Goal: Transaction & Acquisition: Purchase product/service

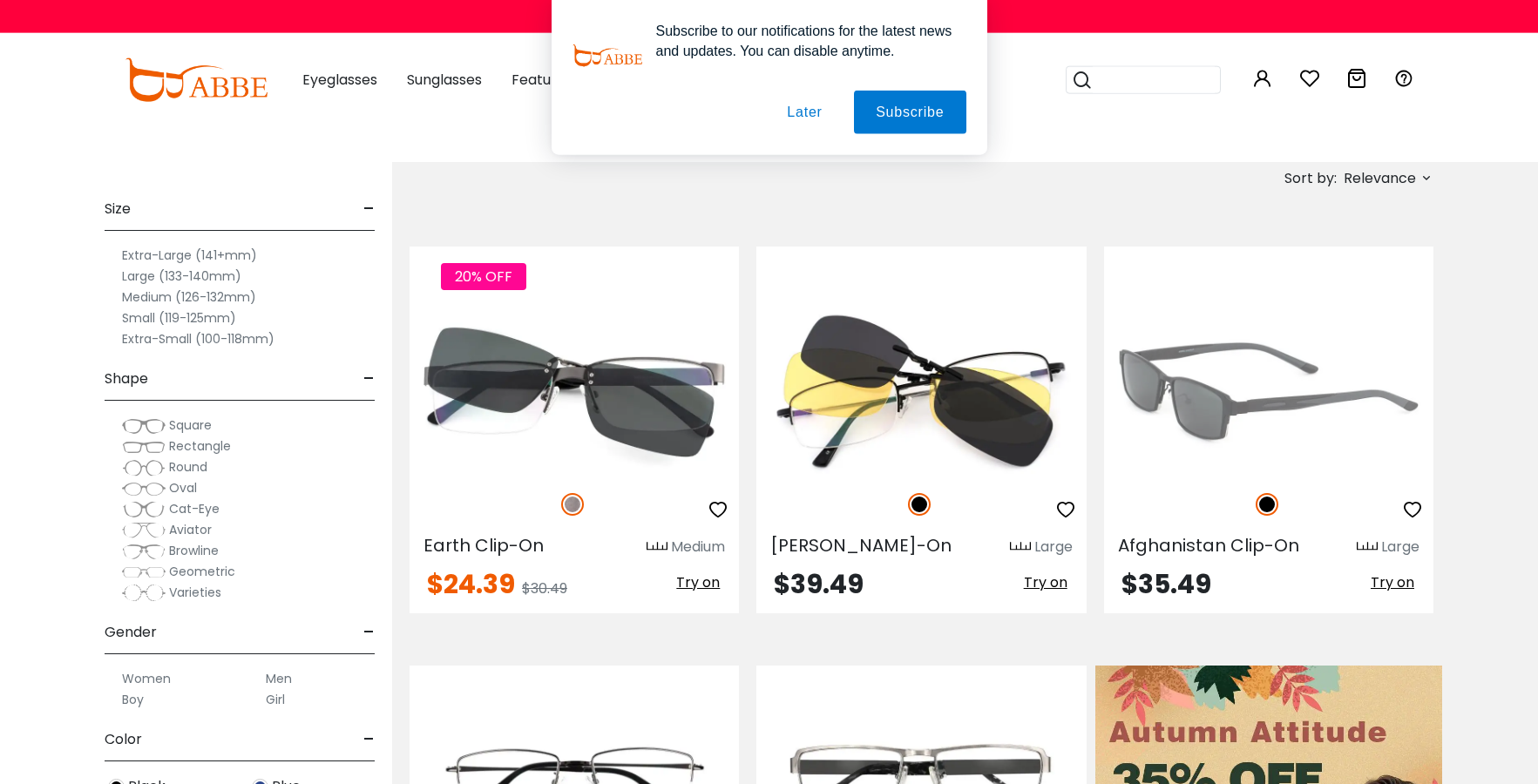
scroll to position [533, 0]
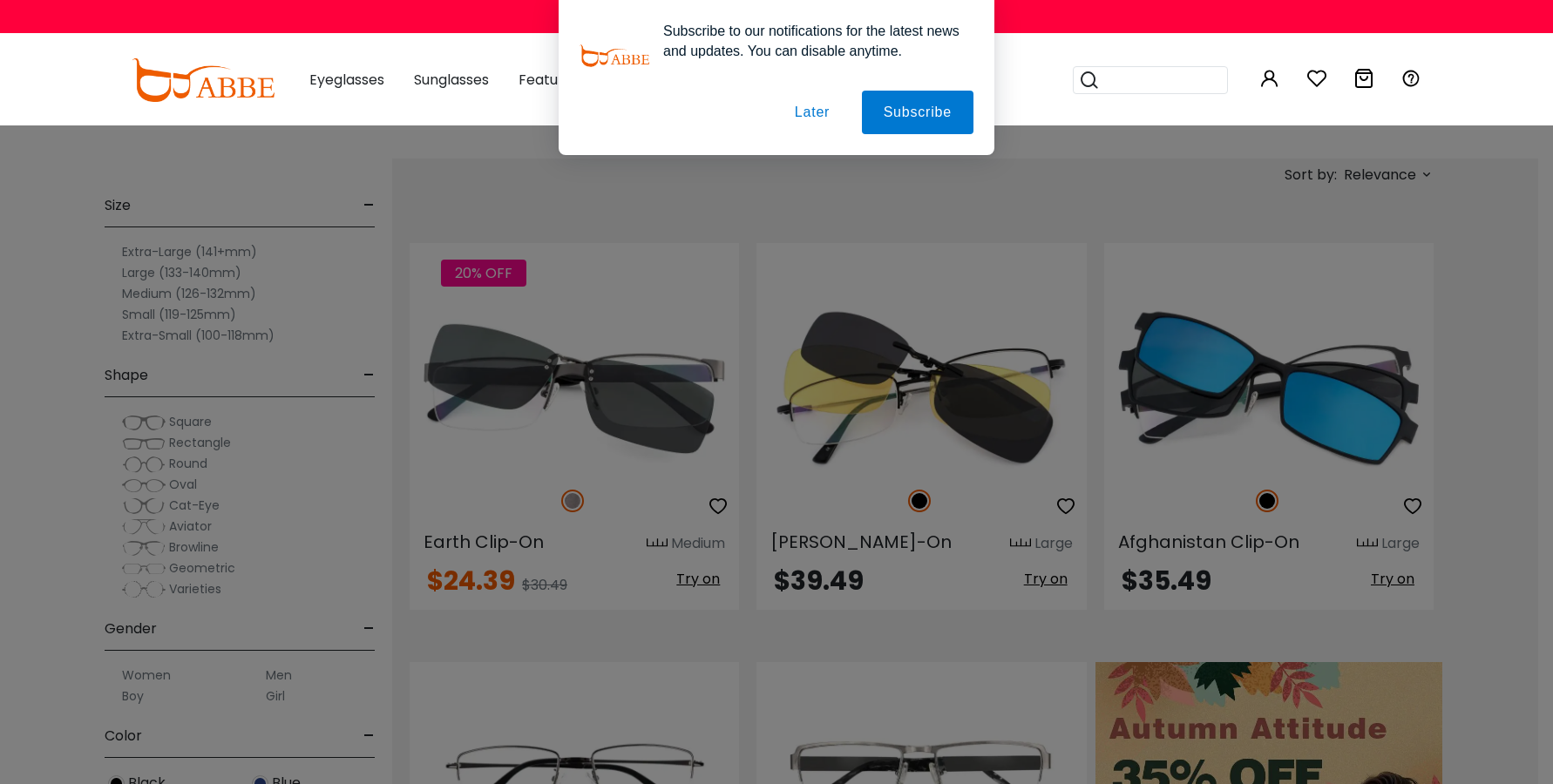
click at [211, 439] on div at bounding box center [776, 392] width 1553 height 784
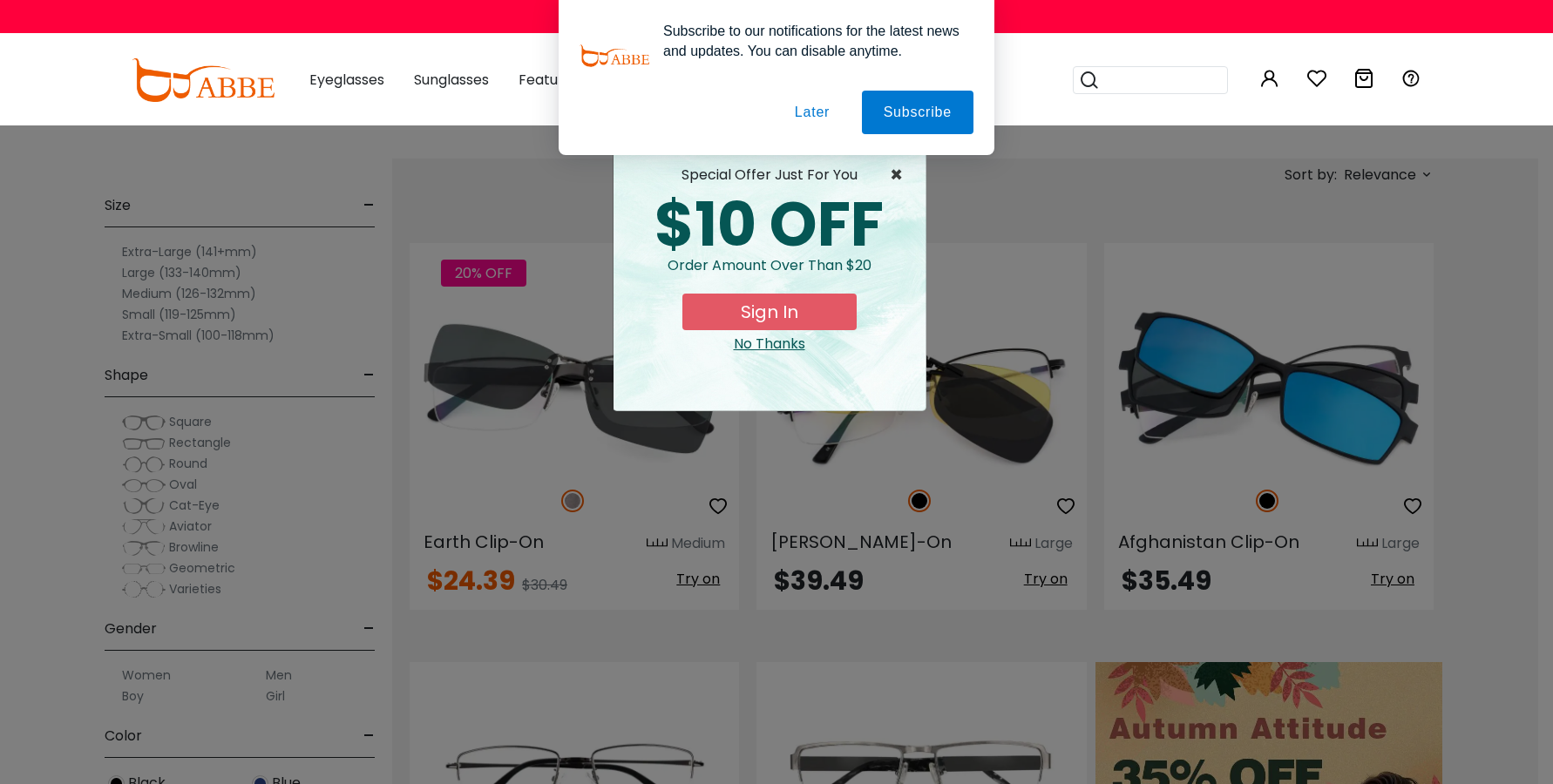
click at [895, 170] on span "×" at bounding box center [900, 175] width 22 height 21
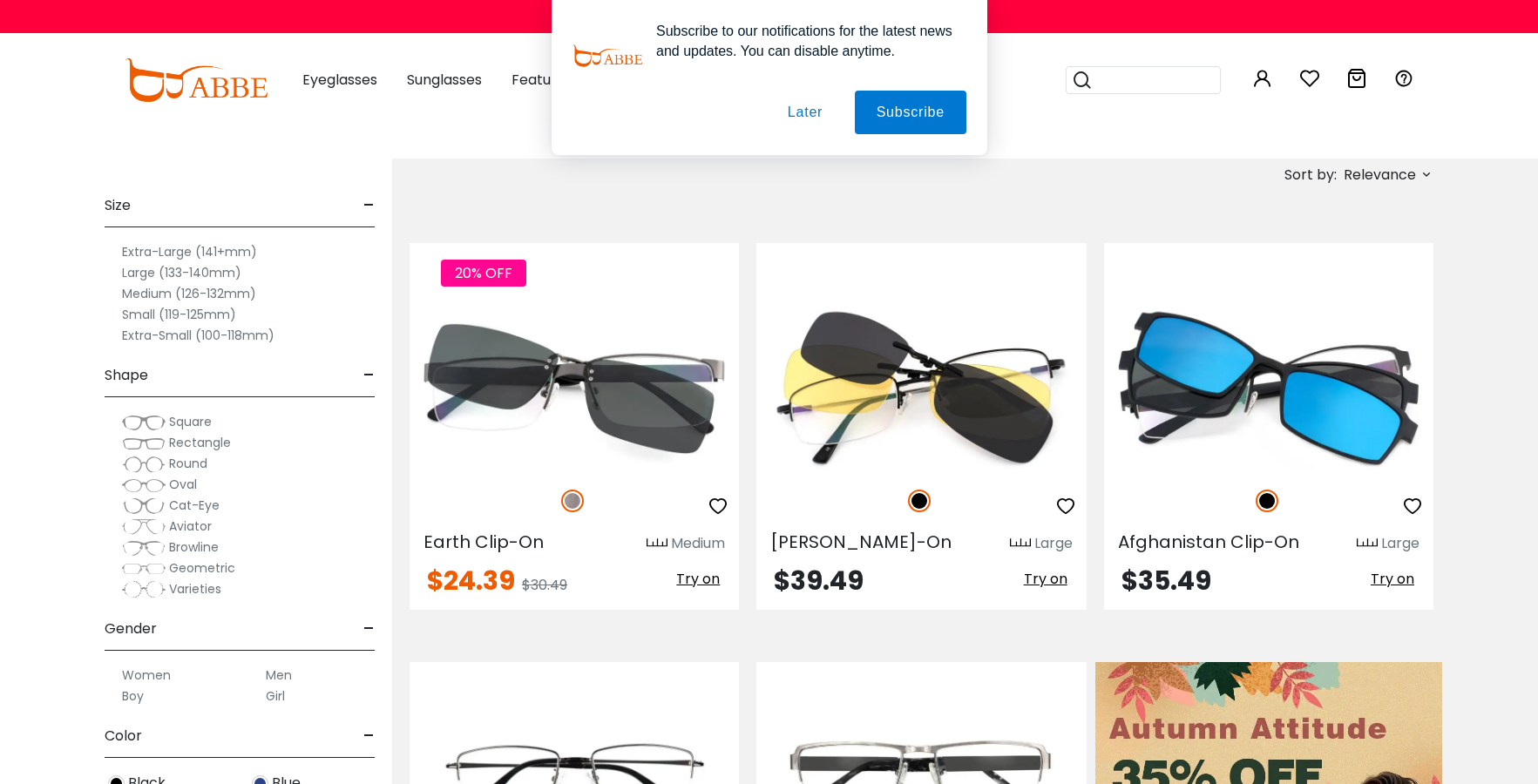
click at [0, 0] on button "Later" at bounding box center [0, 0] width 0 height 0
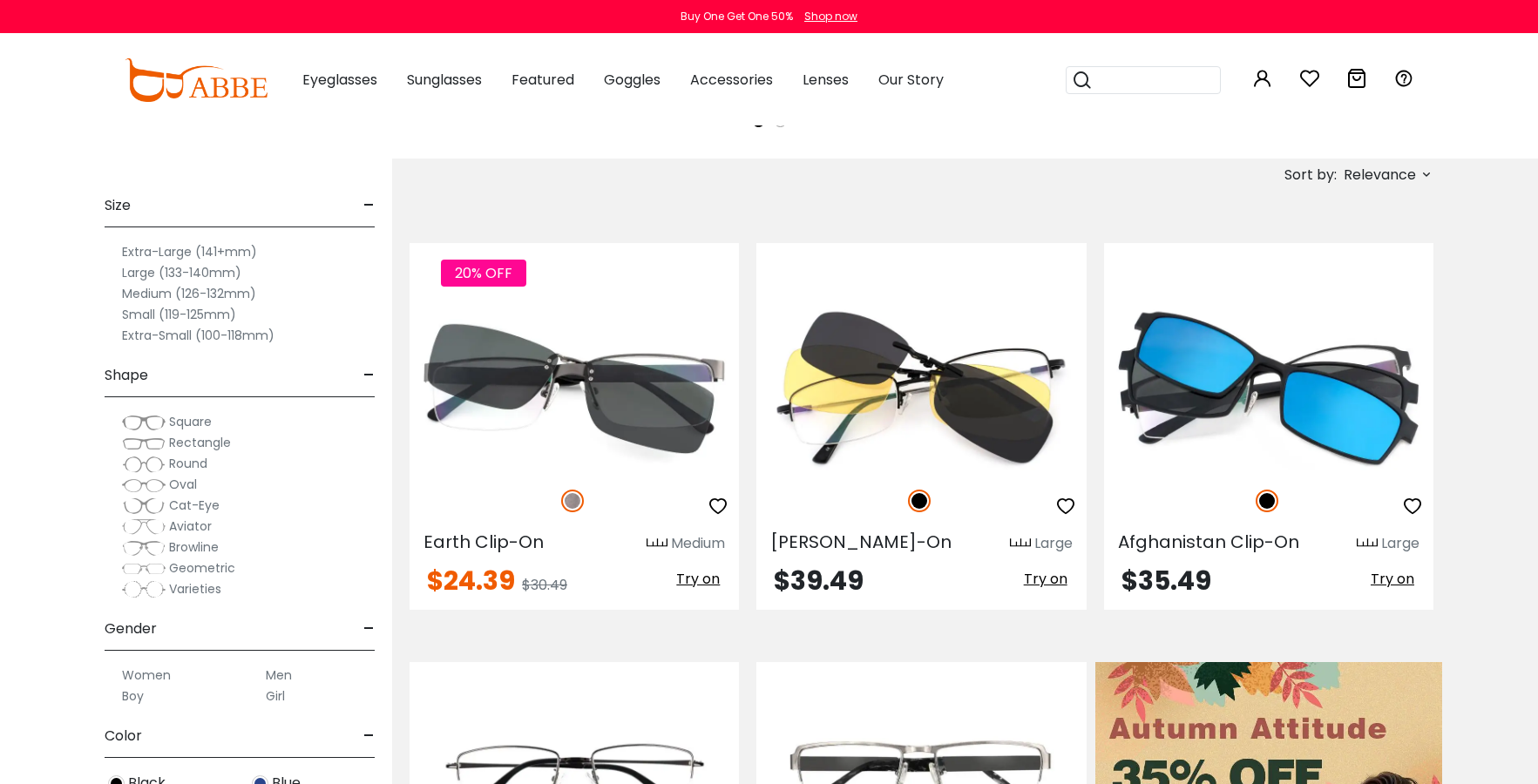
click at [206, 436] on span "Rectangle" at bounding box center [200, 442] width 62 height 18
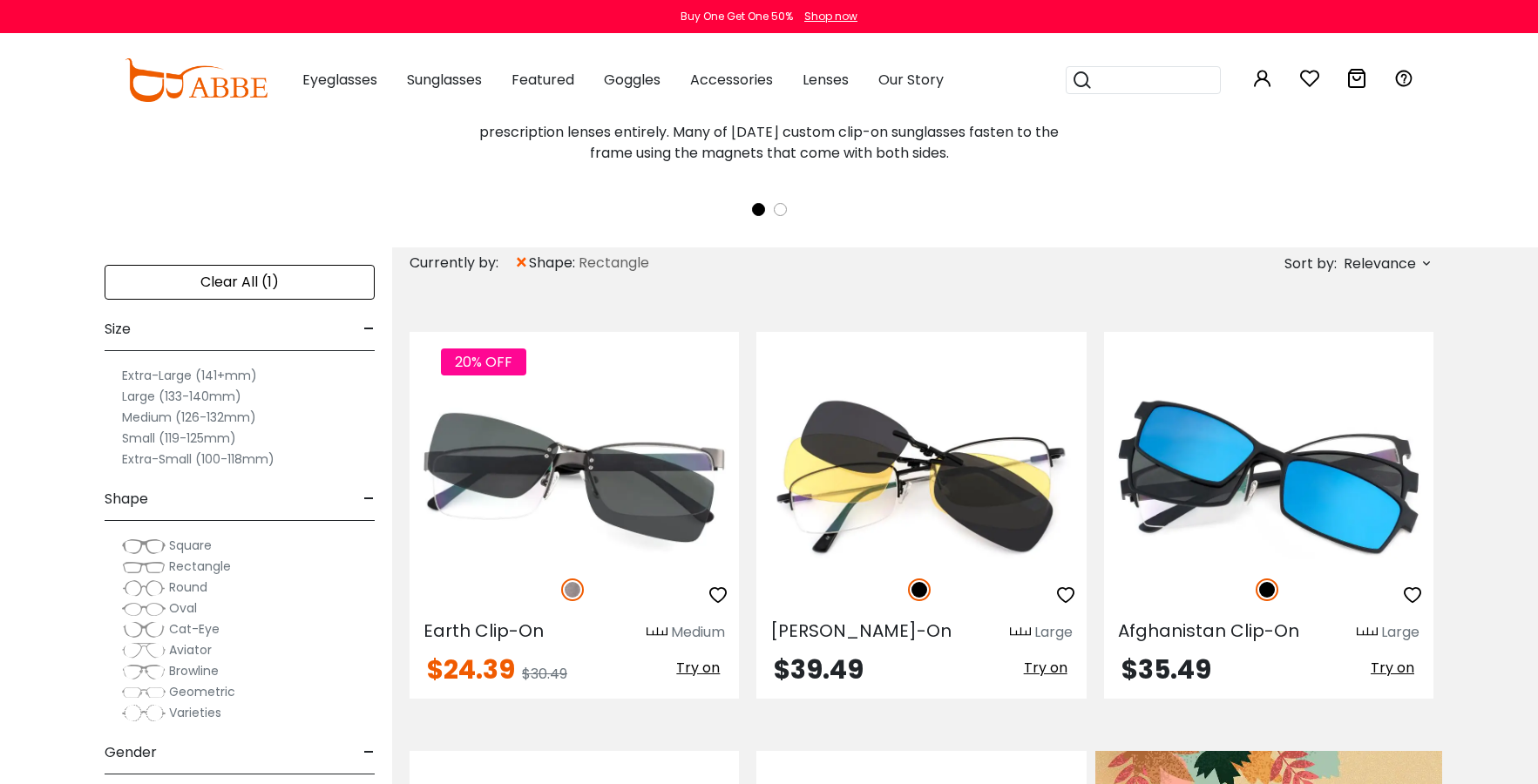
click at [189, 393] on label "Large (133-140mm)" at bounding box center [182, 396] width 120 height 21
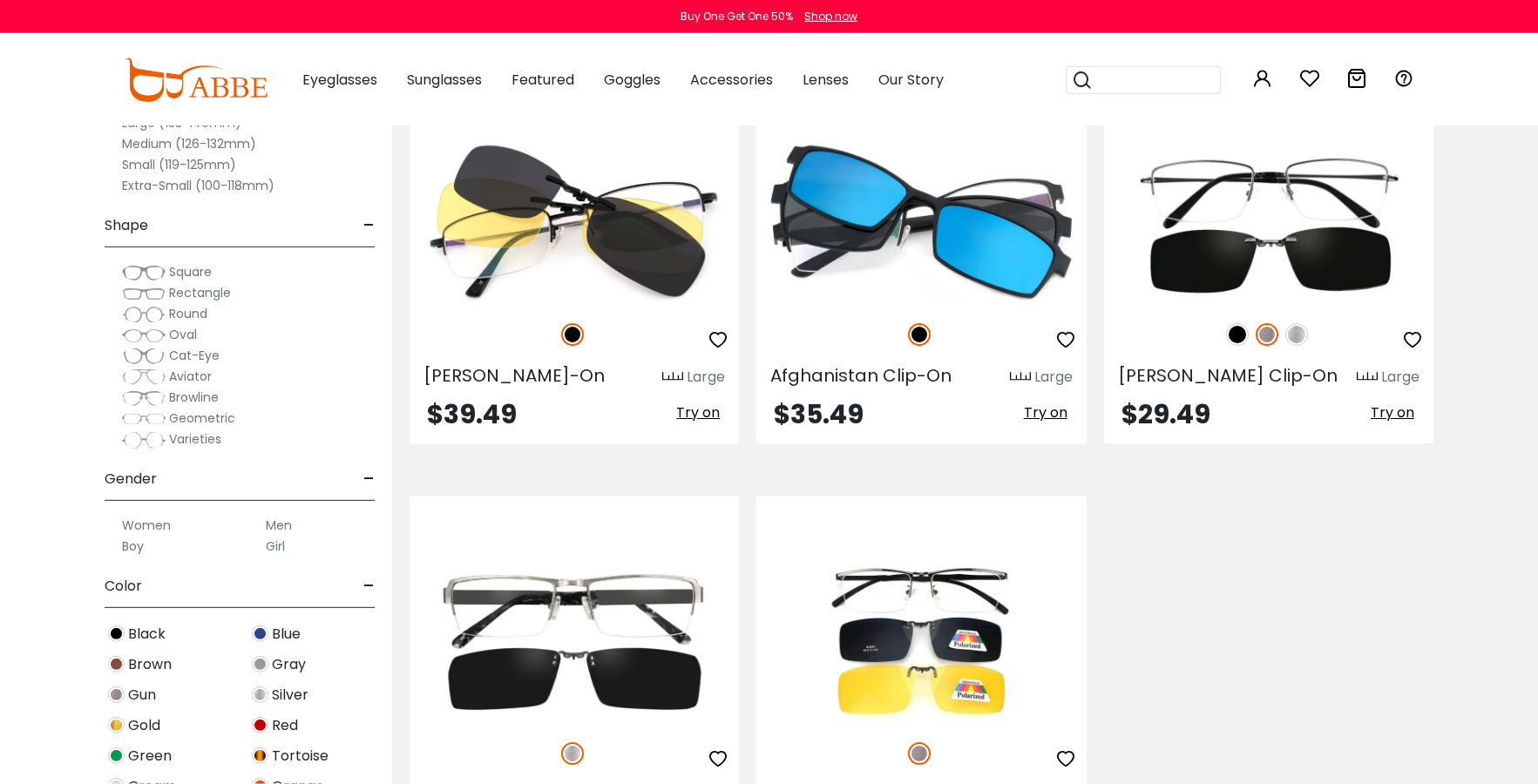
scroll to position [711, 0]
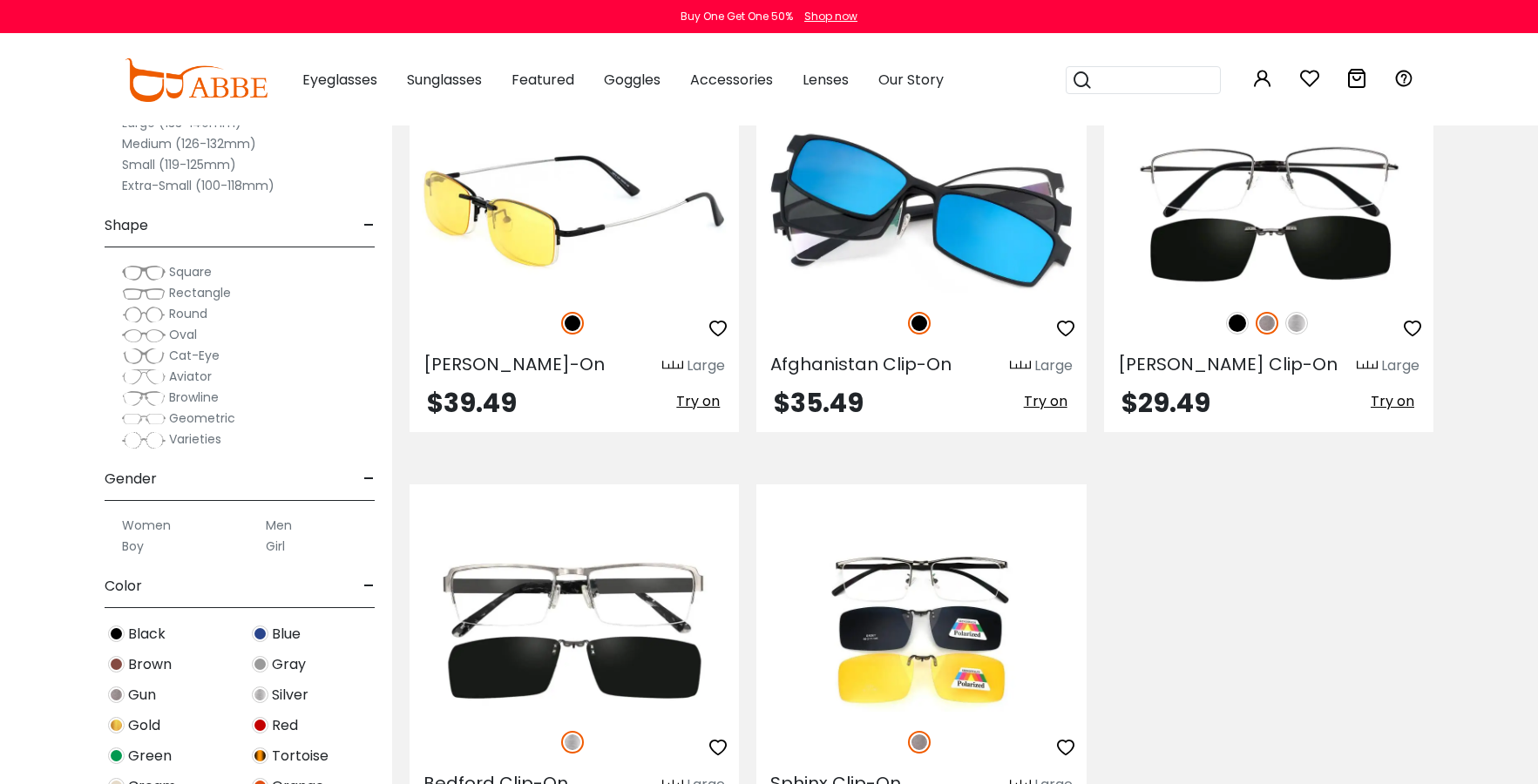
click at [596, 283] on img at bounding box center [574, 210] width 330 height 164
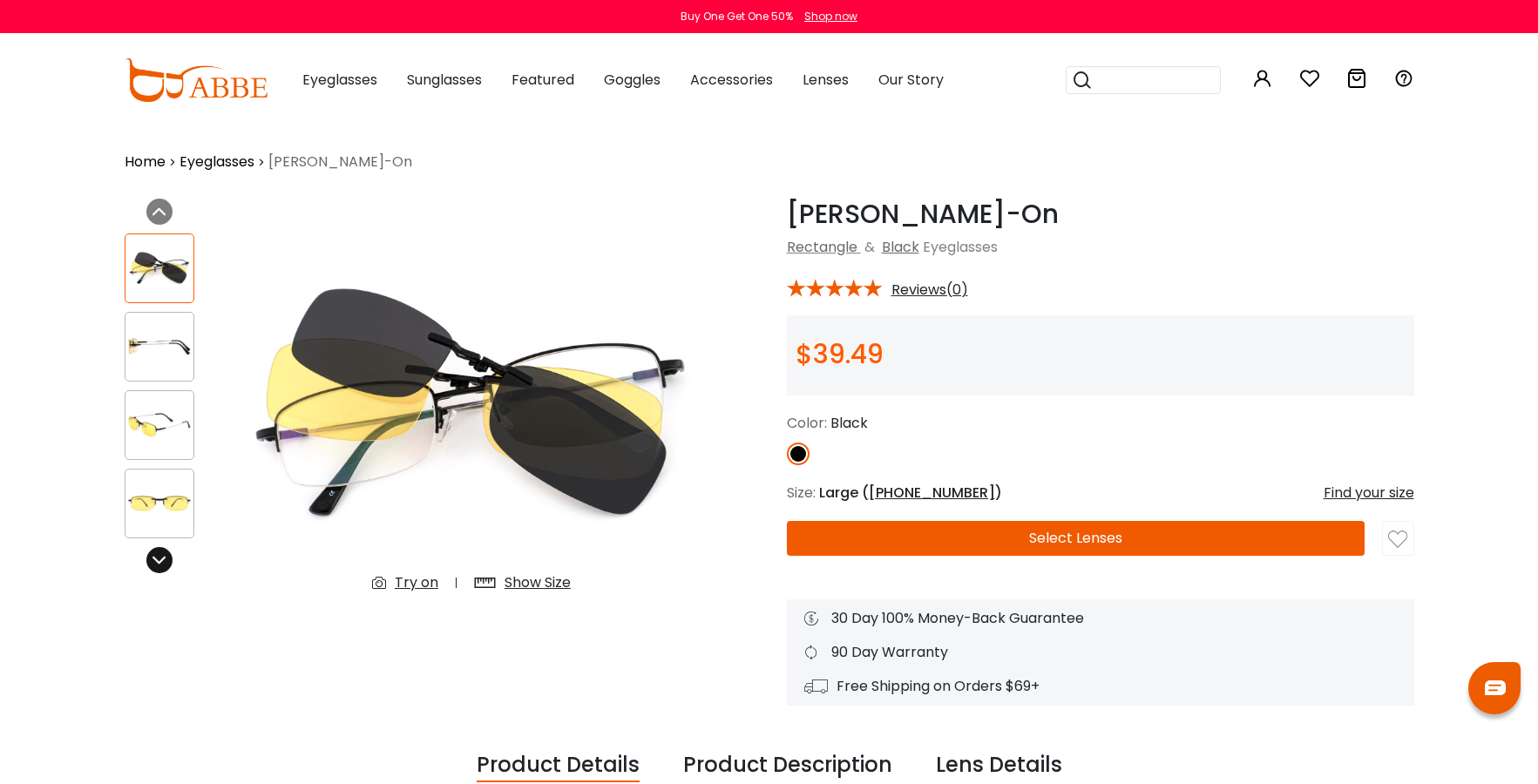
click at [150, 566] on div at bounding box center [159, 560] width 26 height 26
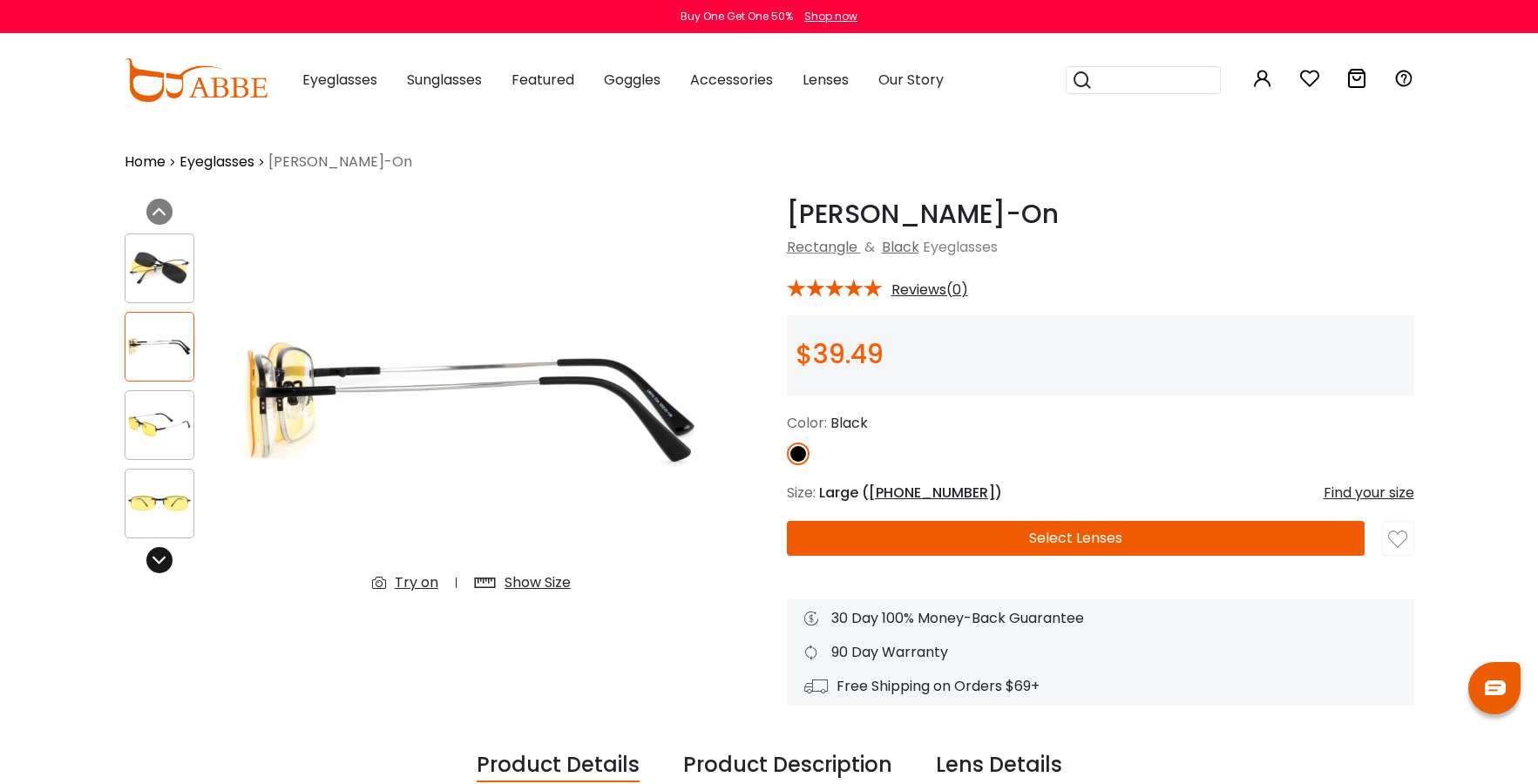
click at [164, 566] on icon at bounding box center [159, 560] width 14 height 14
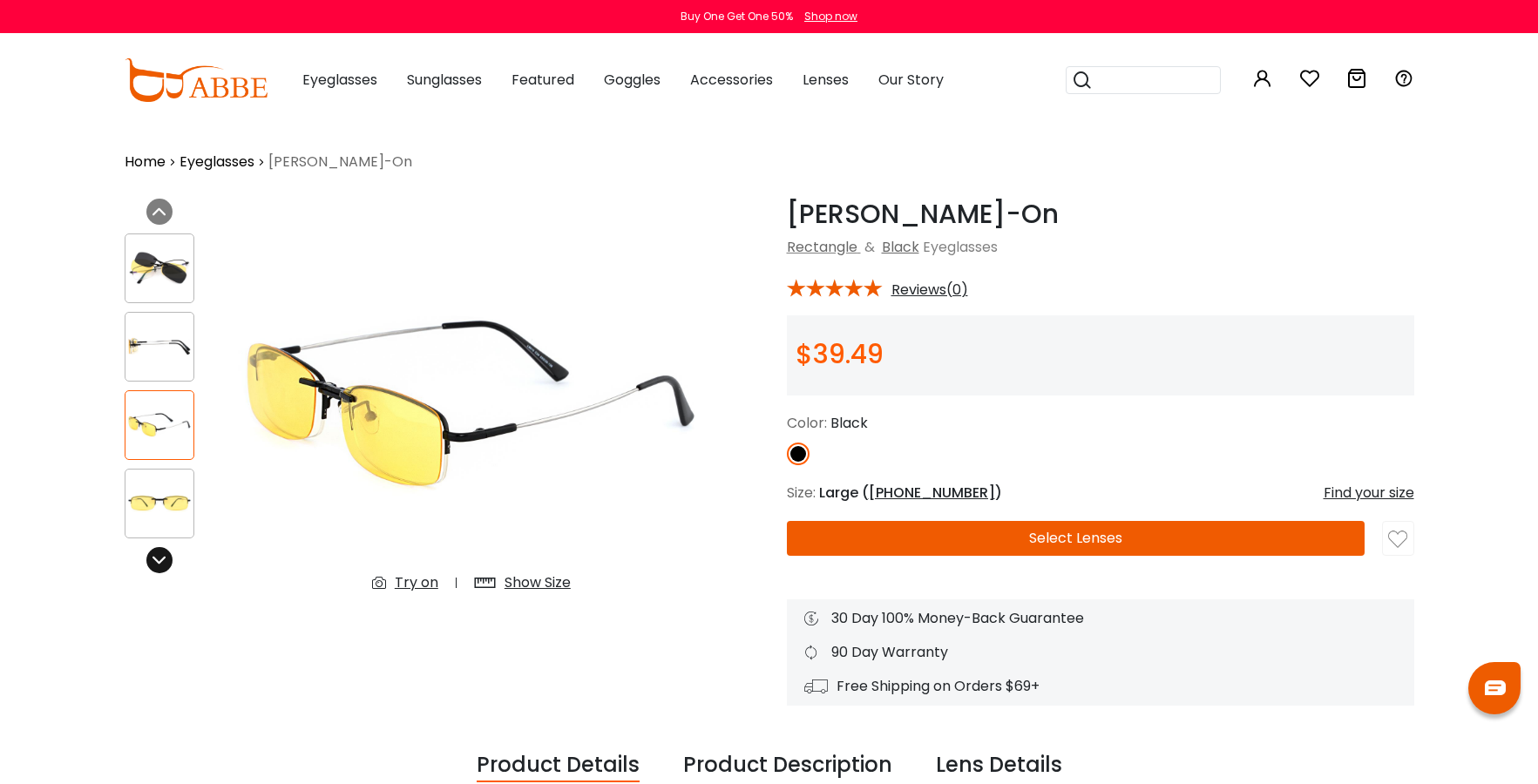
click at [164, 566] on icon at bounding box center [159, 560] width 14 height 14
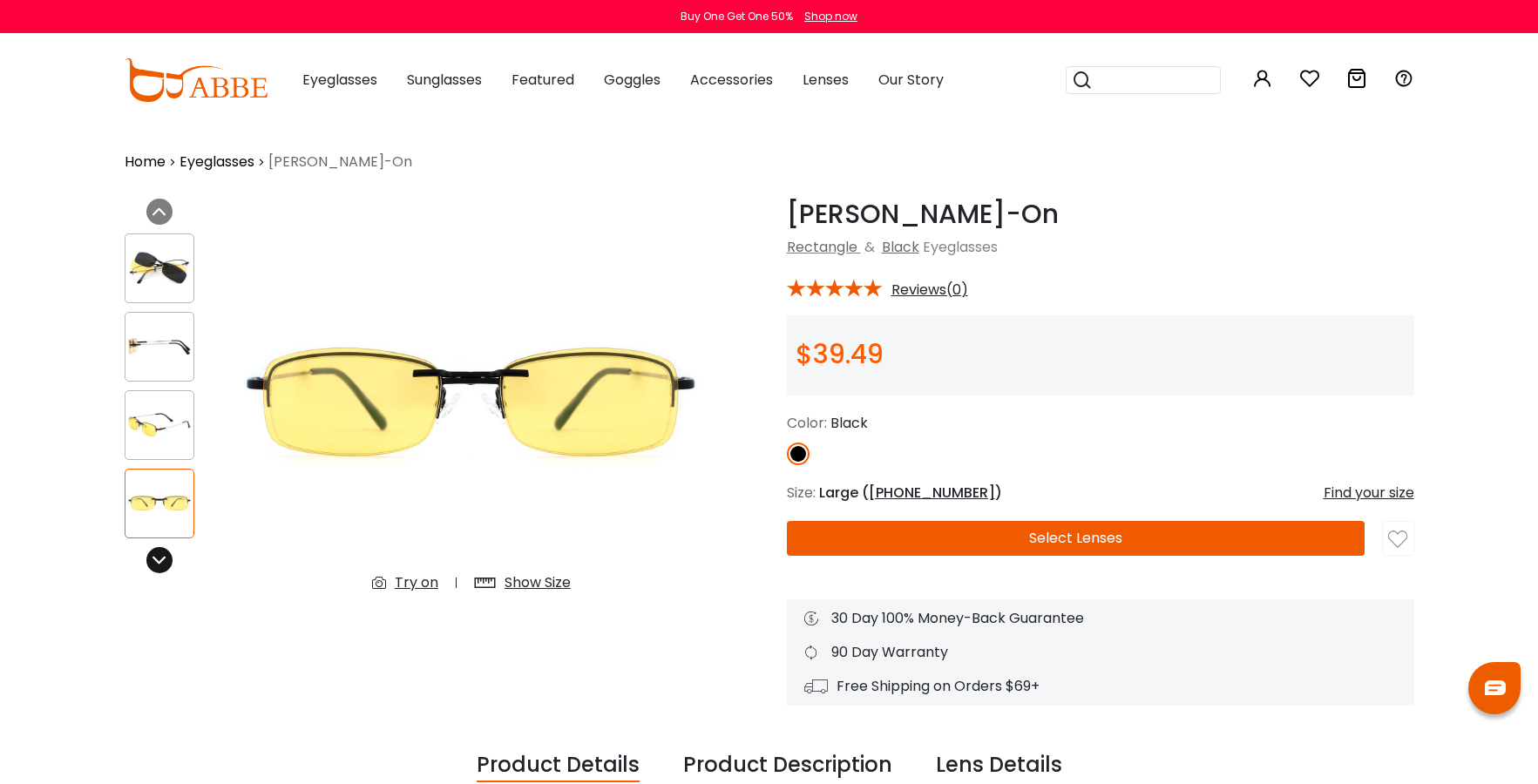
click at [164, 566] on icon at bounding box center [159, 560] width 14 height 14
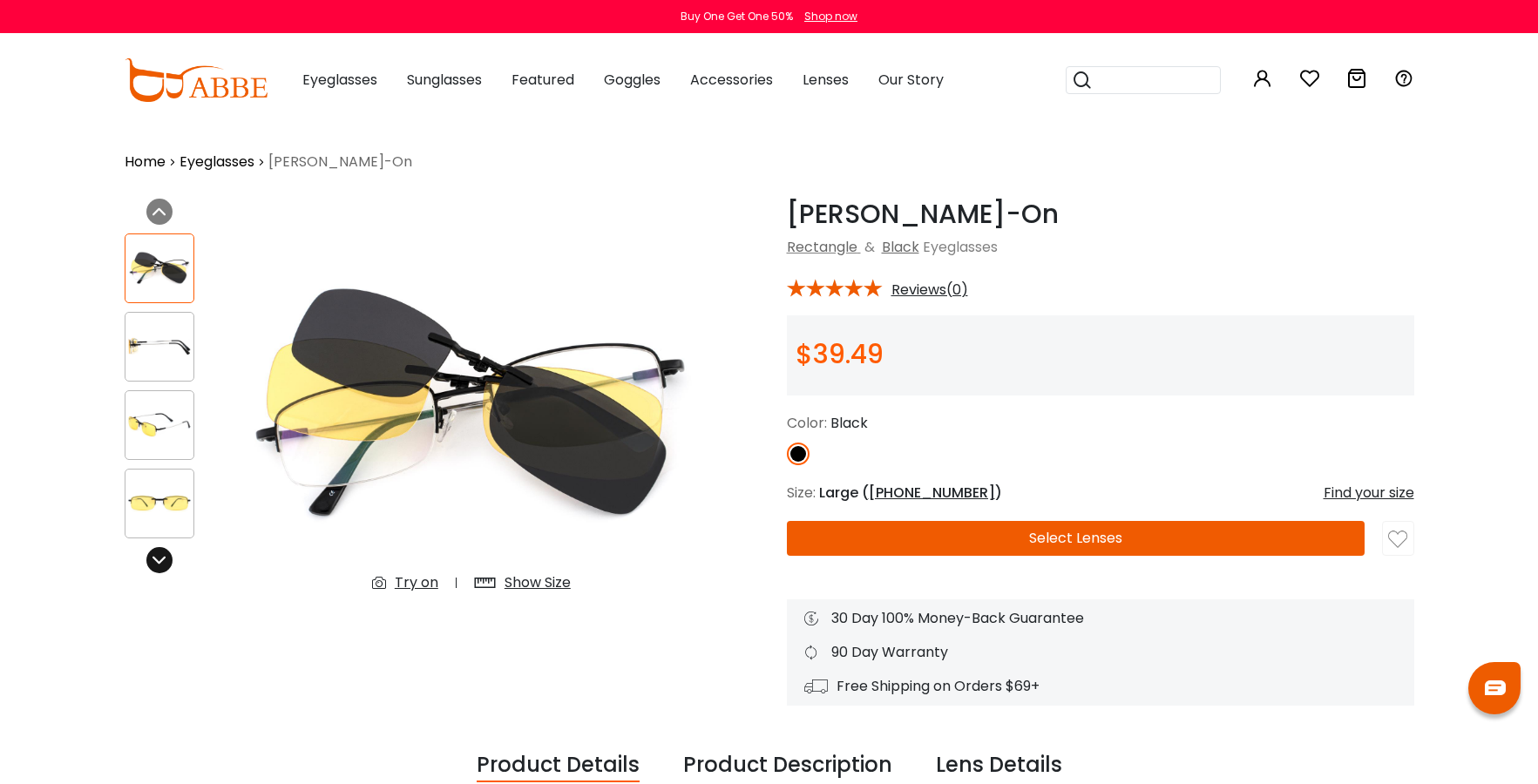
click at [164, 566] on icon at bounding box center [159, 560] width 14 height 14
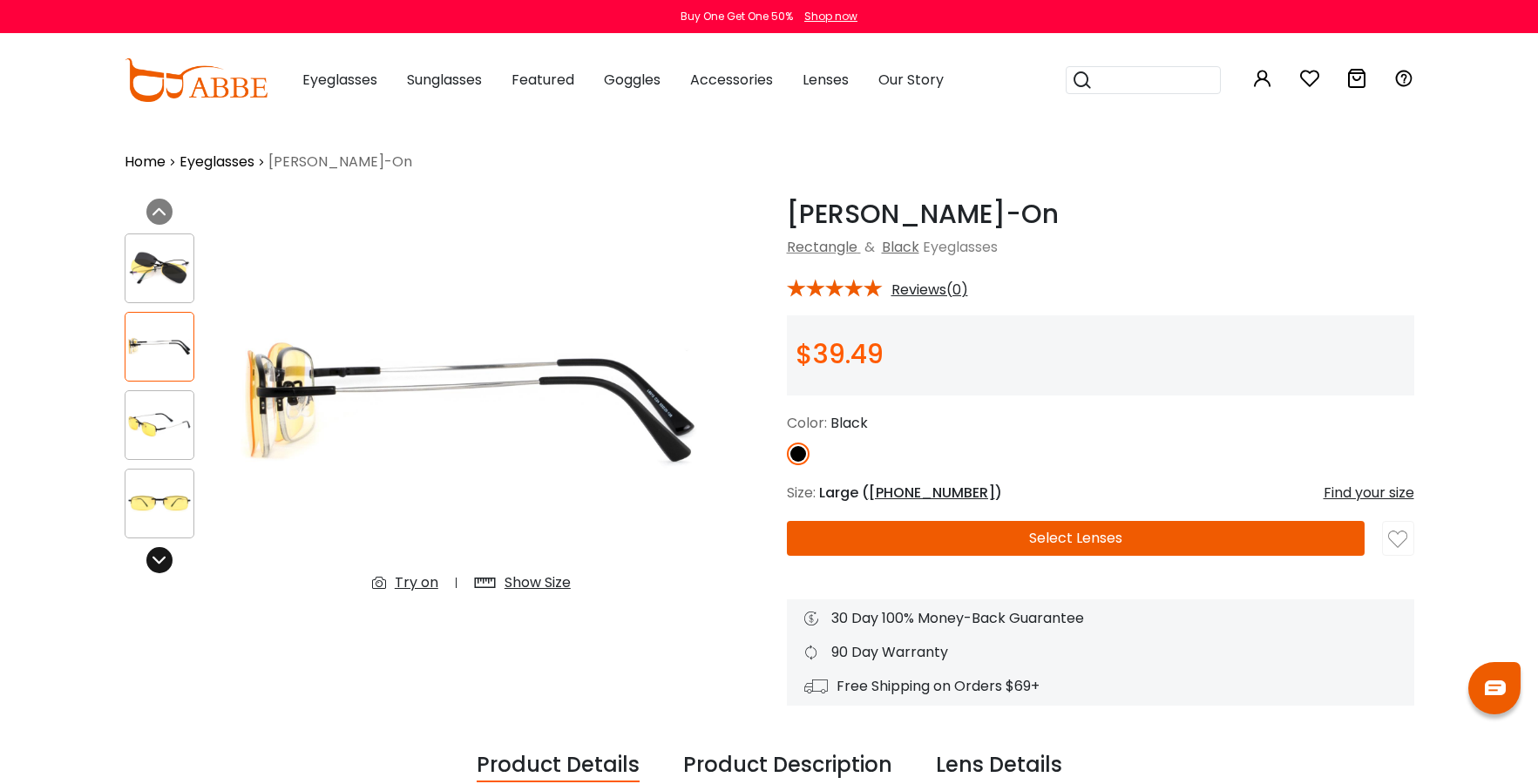
click at [164, 566] on icon at bounding box center [159, 560] width 14 height 14
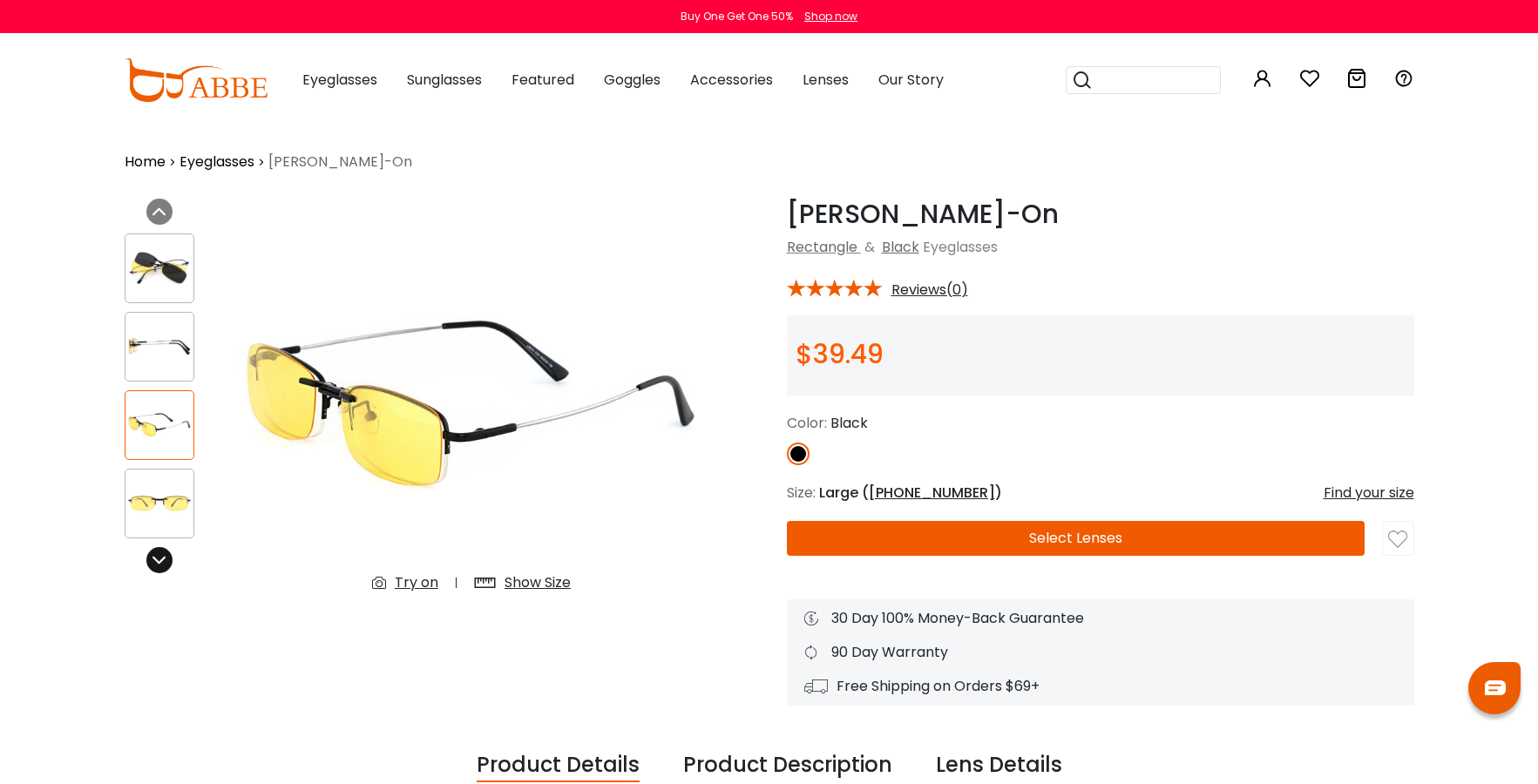
click at [164, 566] on icon at bounding box center [159, 560] width 14 height 14
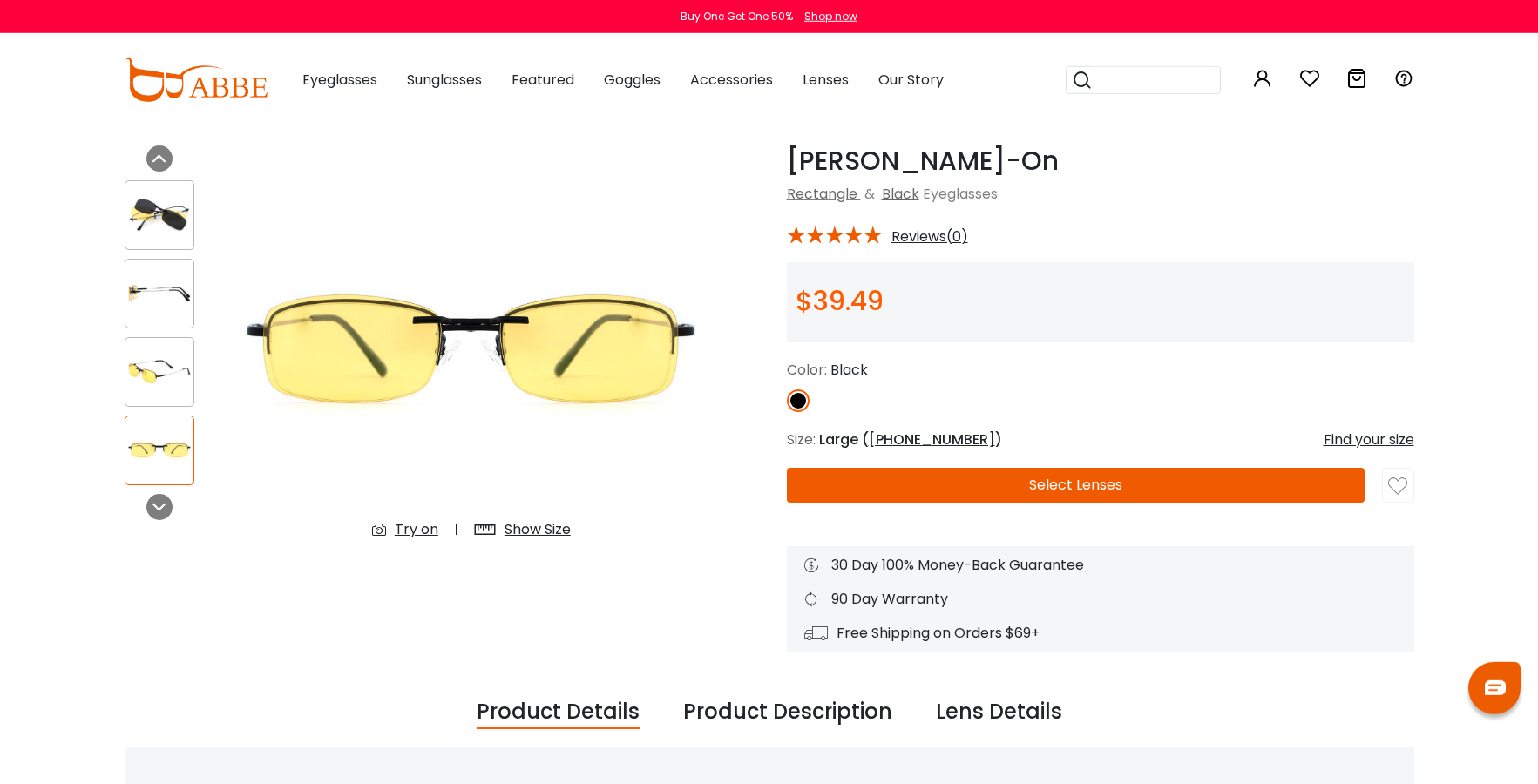
scroll to position [89, 0]
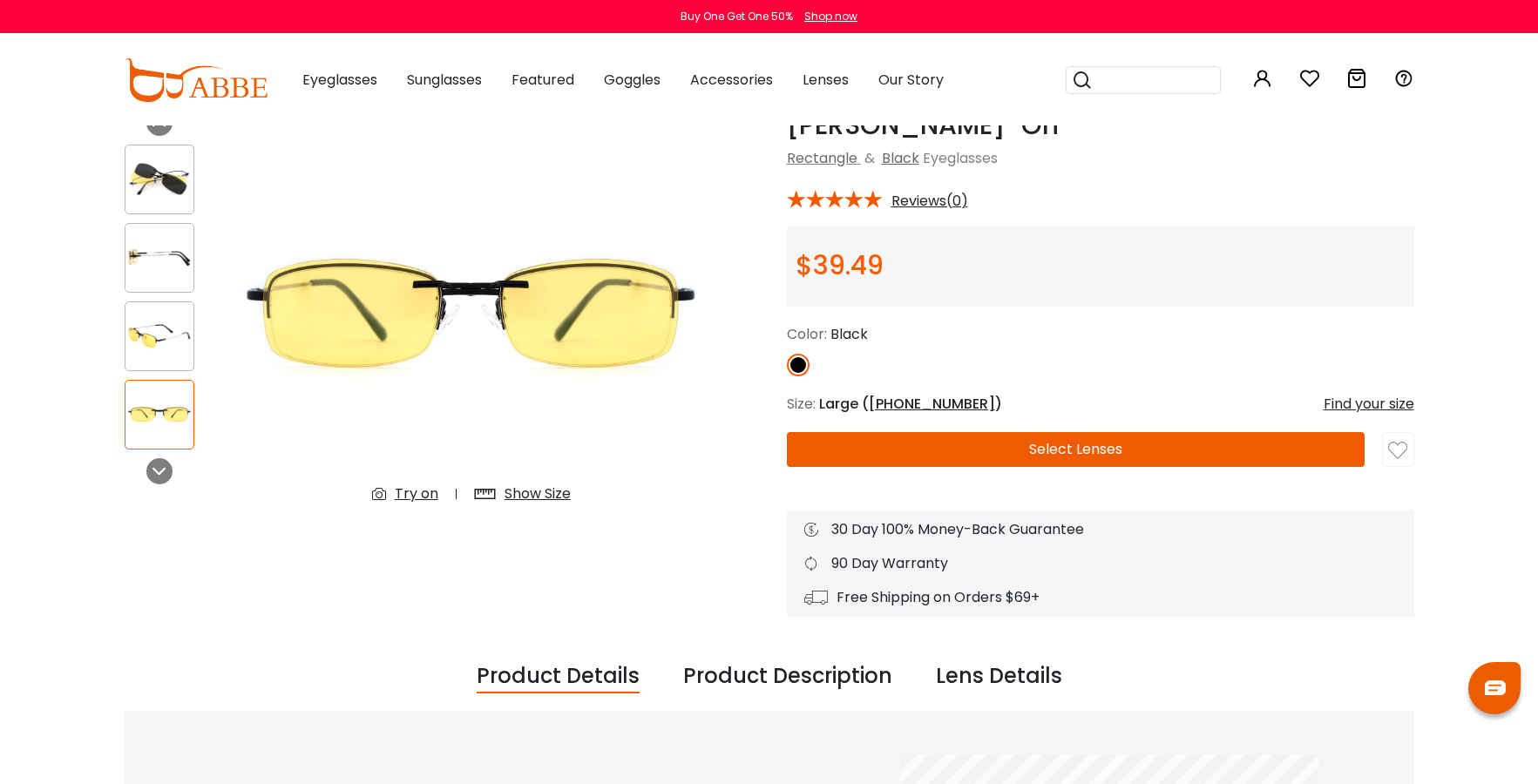
click at [151, 176] on img at bounding box center [159, 178] width 68 height 34
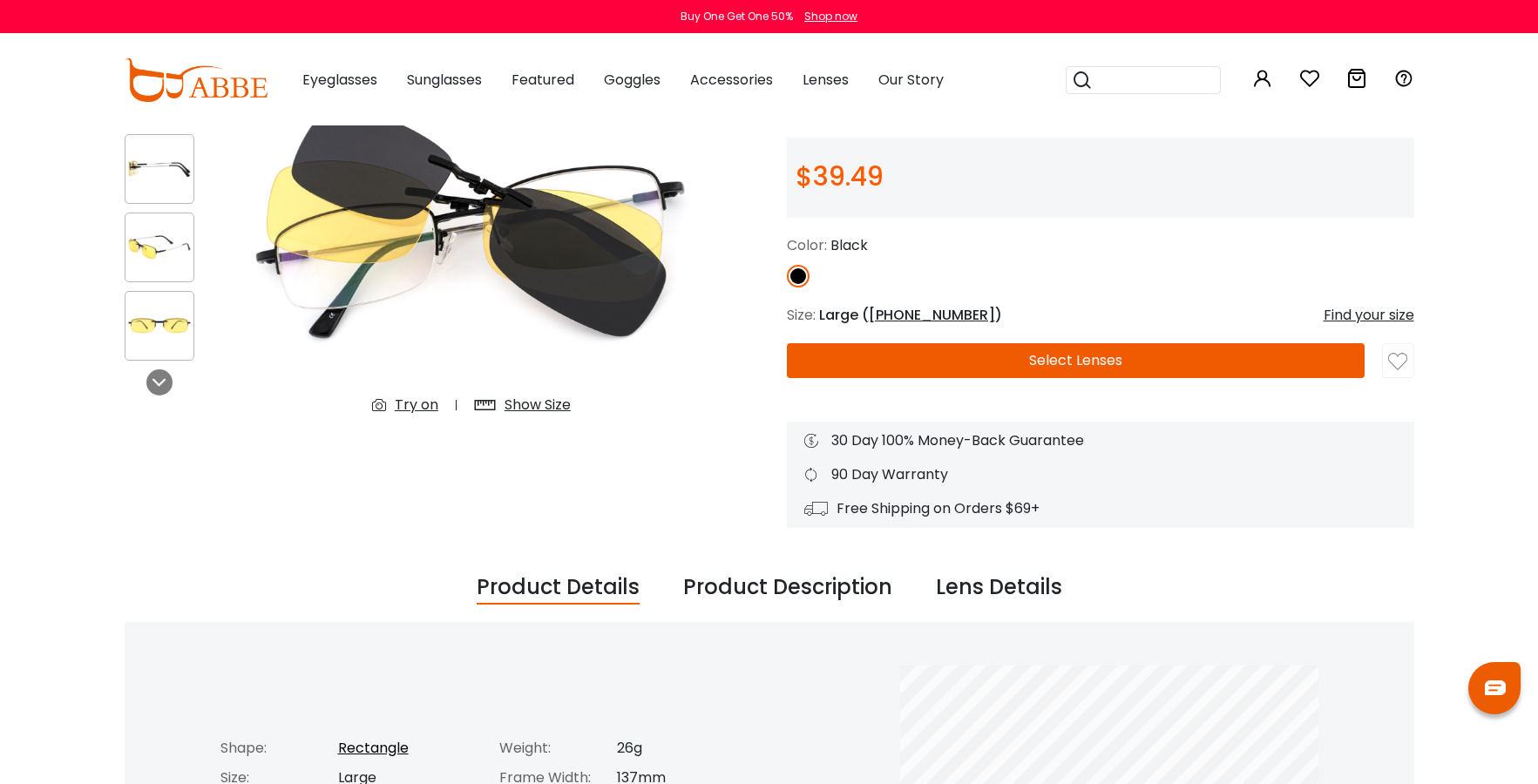
scroll to position [0, 0]
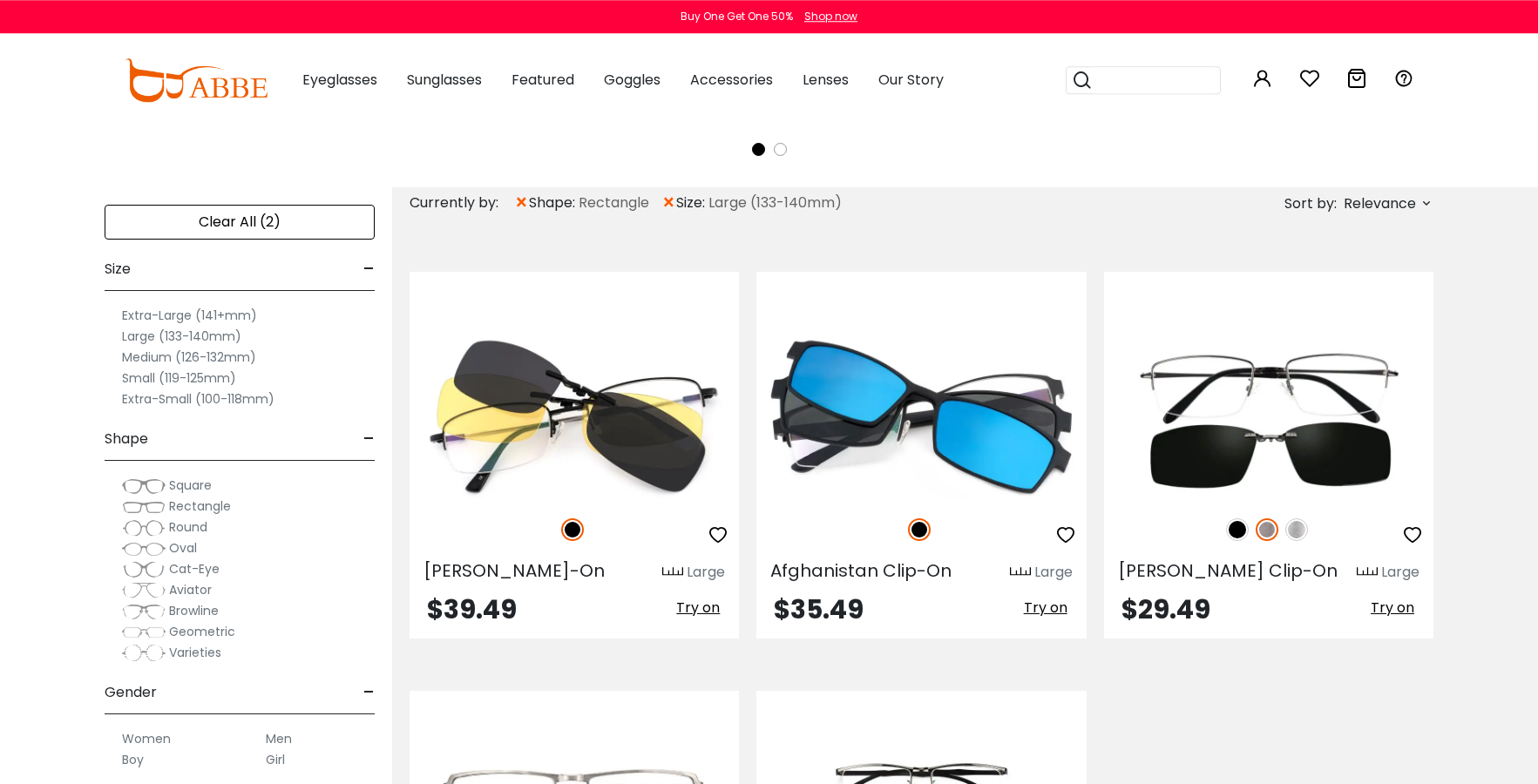
scroll to position [444, 0]
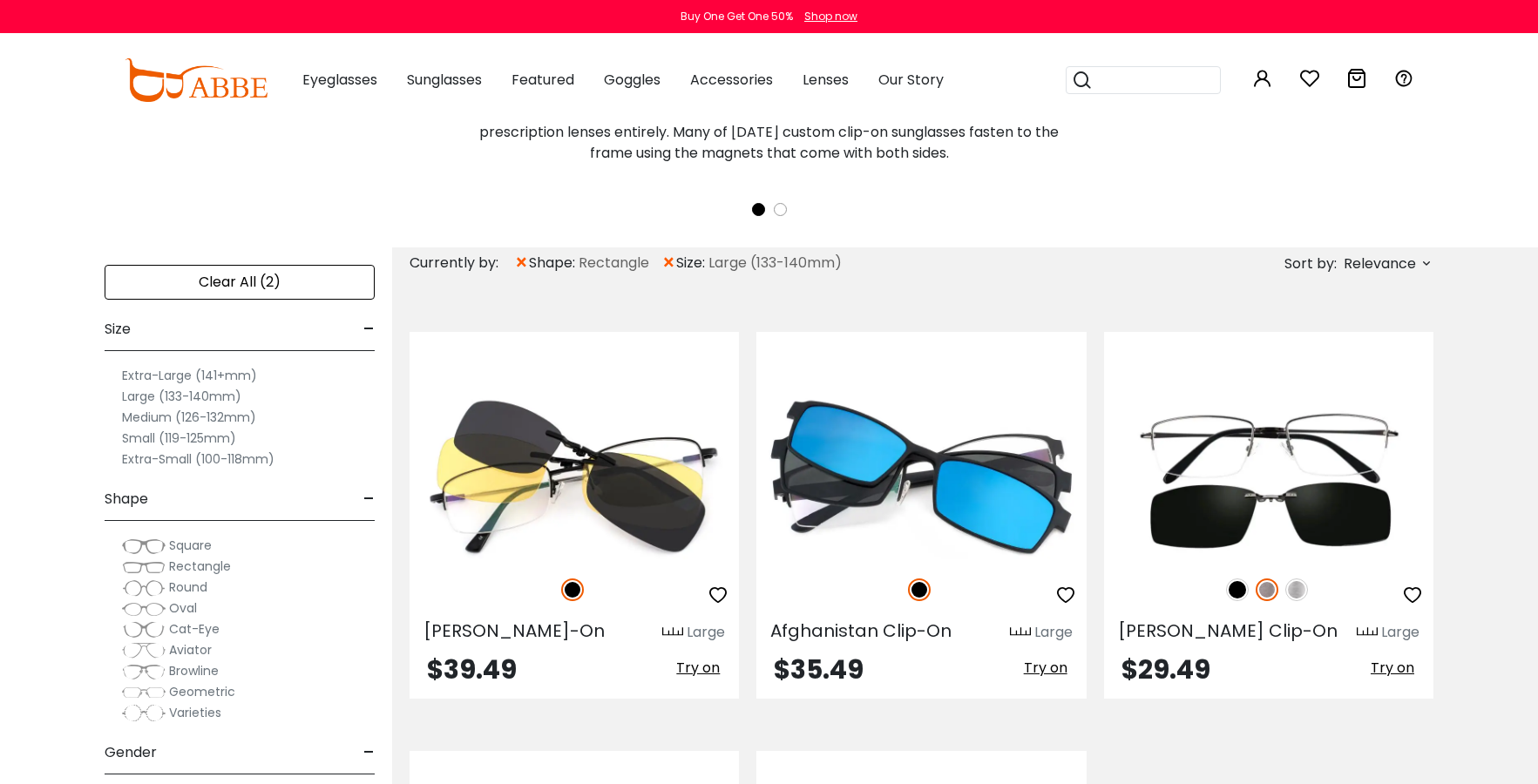
click at [197, 415] on label "Medium (126-132mm)" at bounding box center [189, 417] width 135 height 21
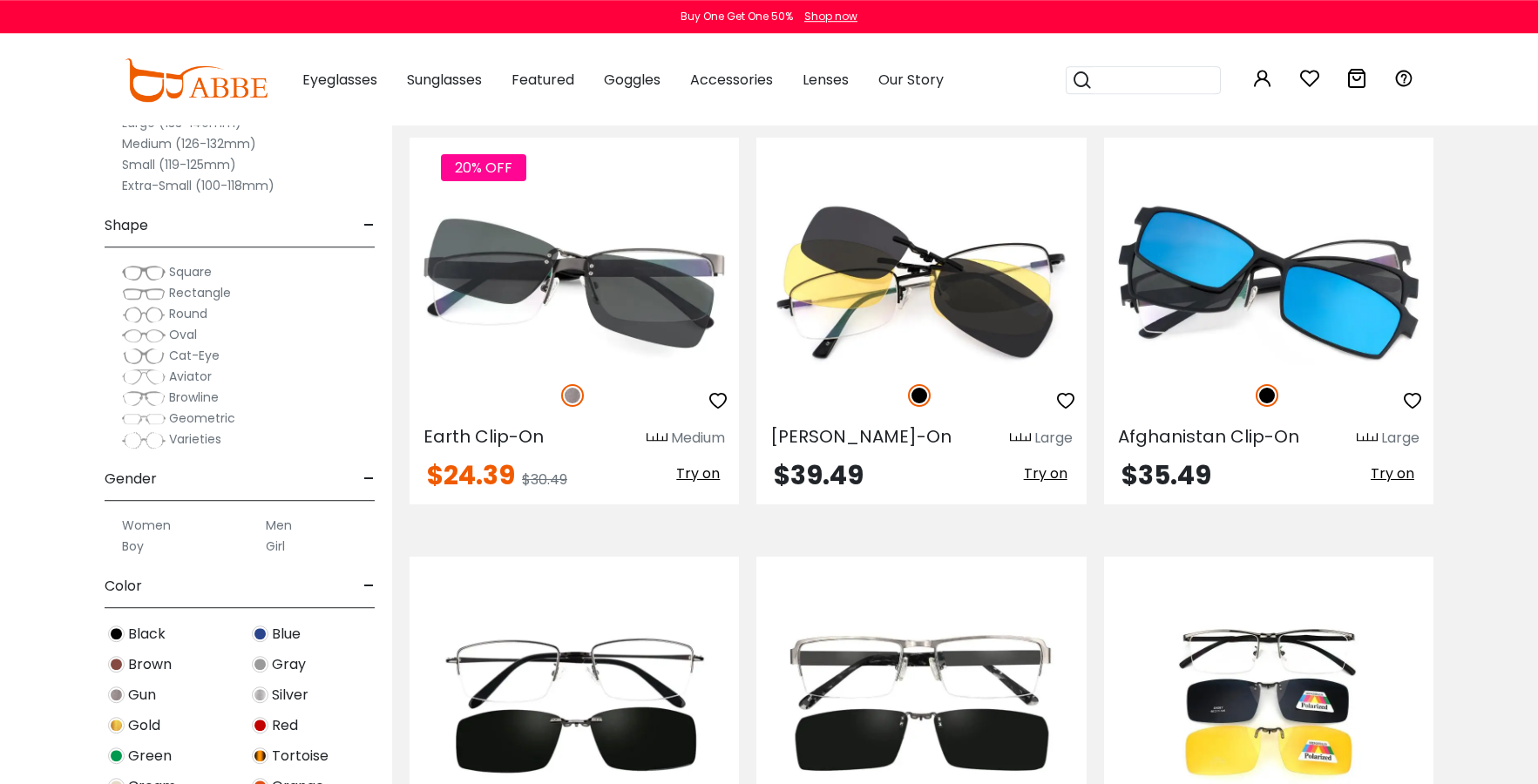
scroll to position [622, 0]
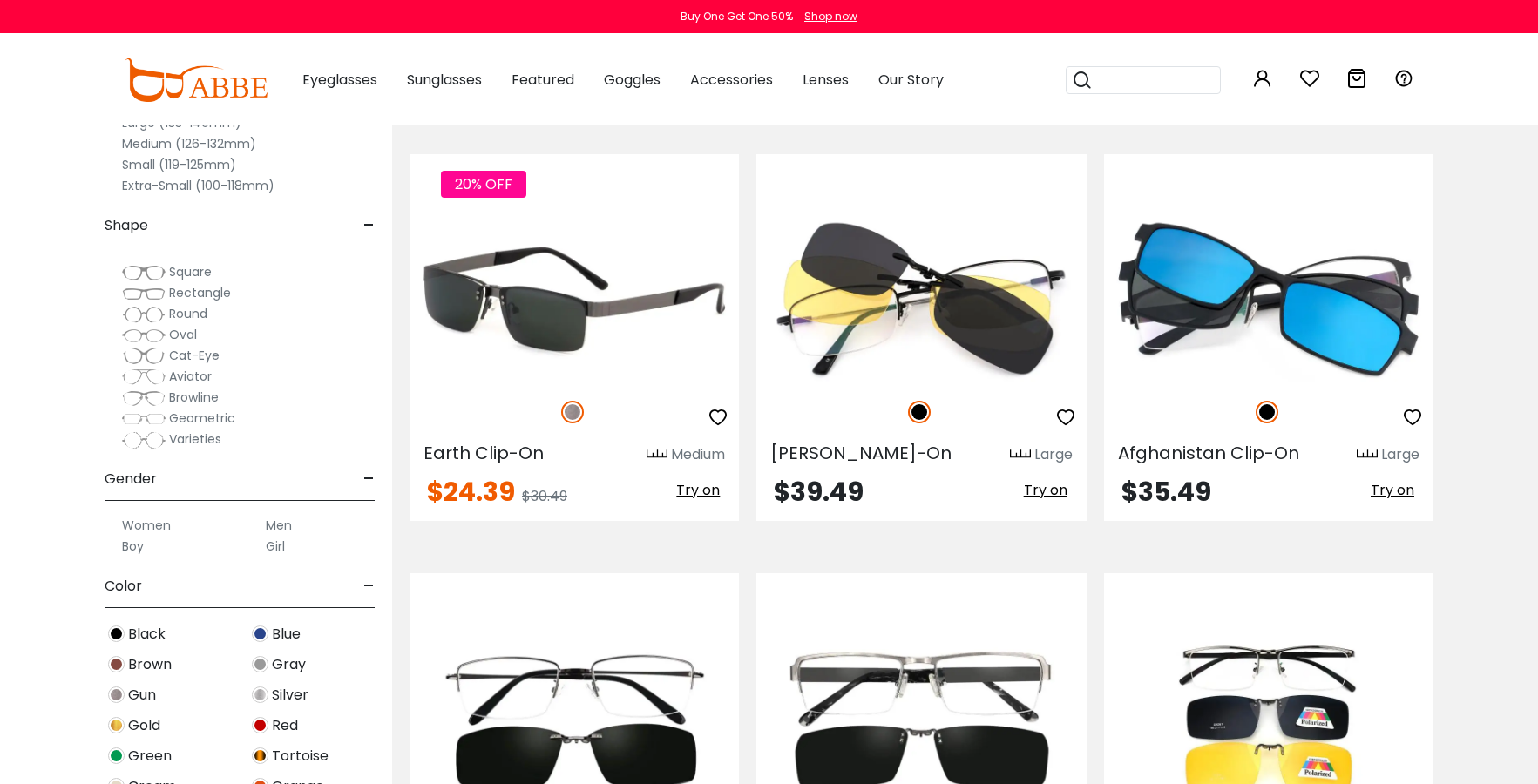
click at [653, 380] on img at bounding box center [574, 299] width 330 height 164
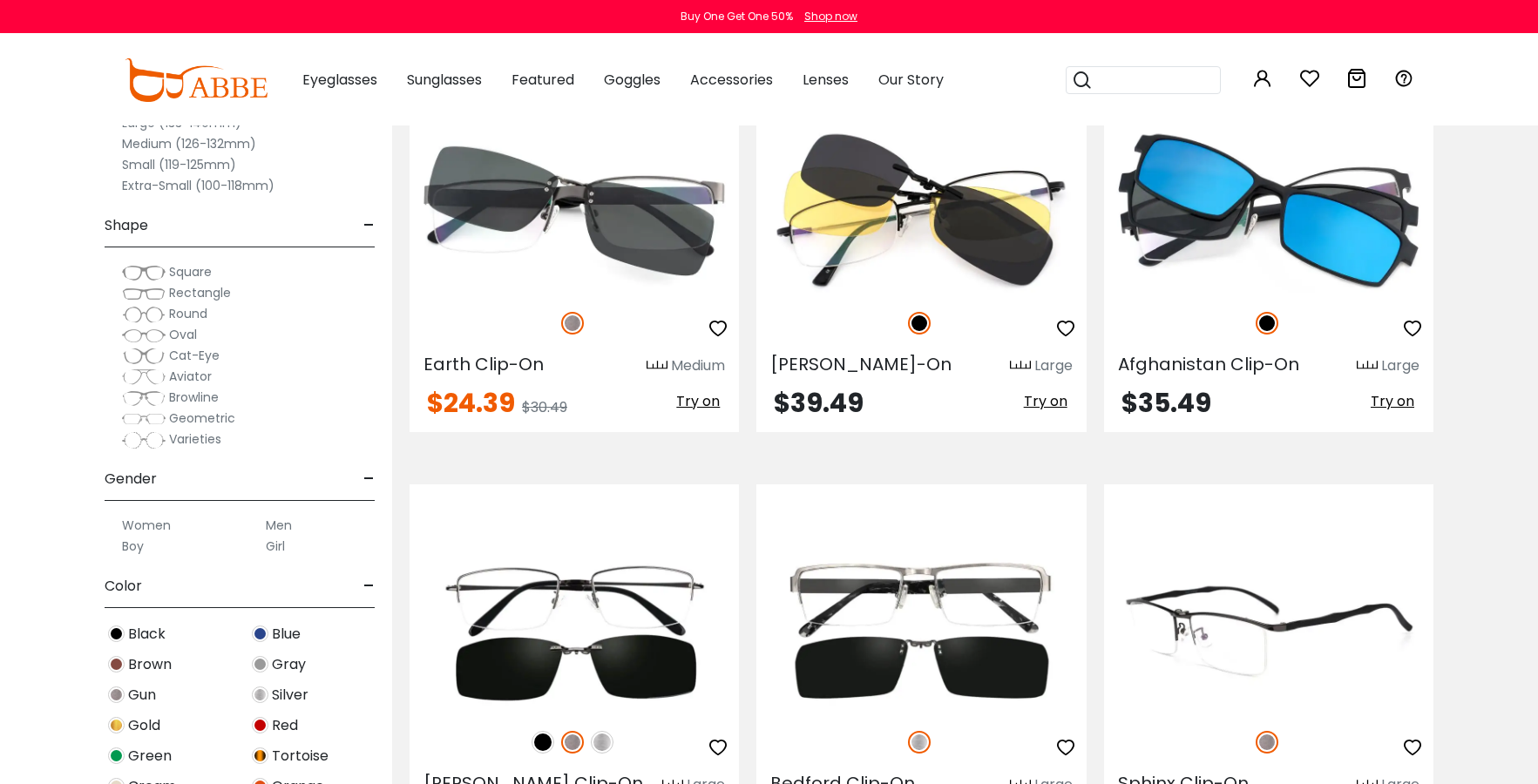
scroll to position [533, 0]
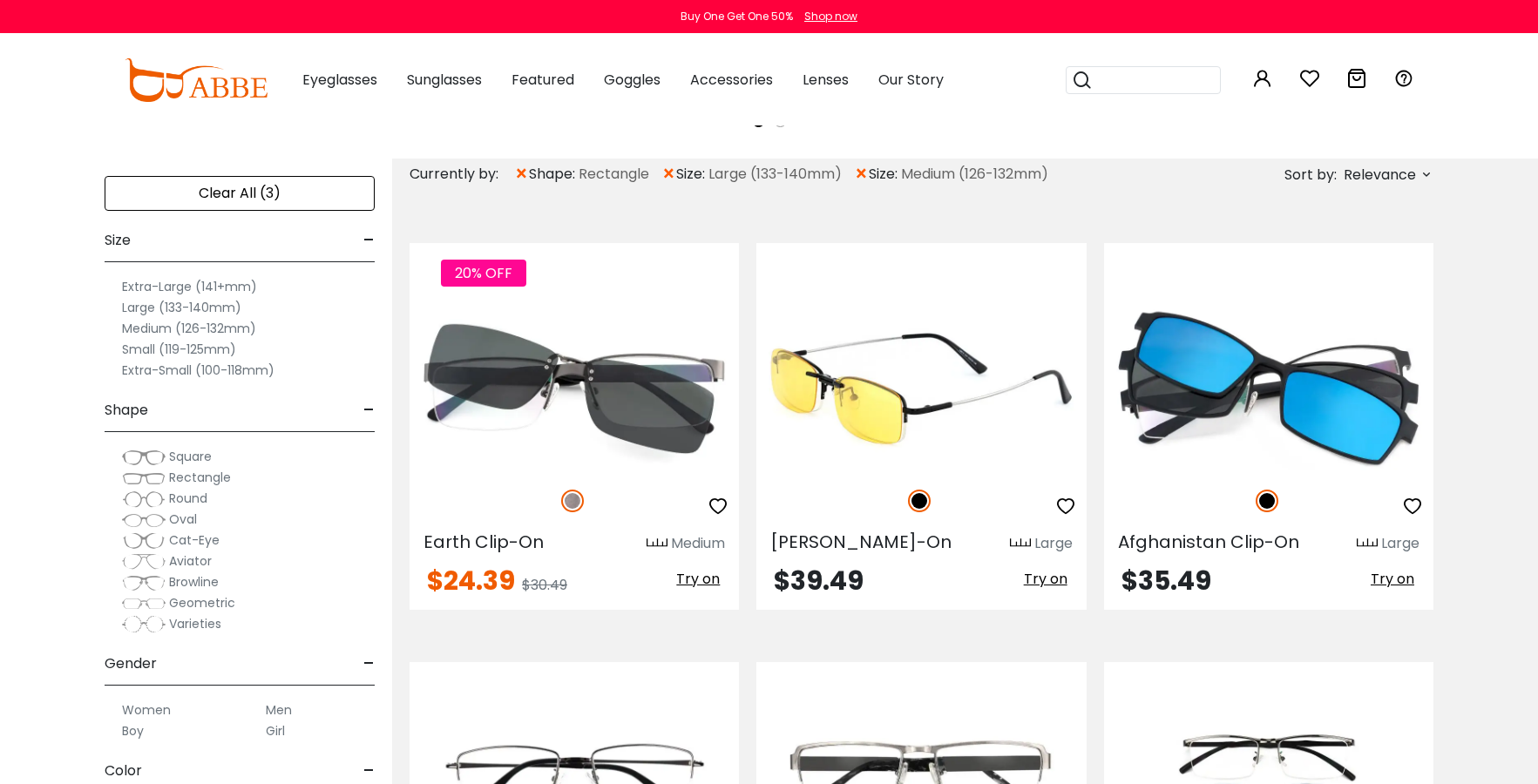
click at [959, 441] on img at bounding box center [921, 388] width 330 height 164
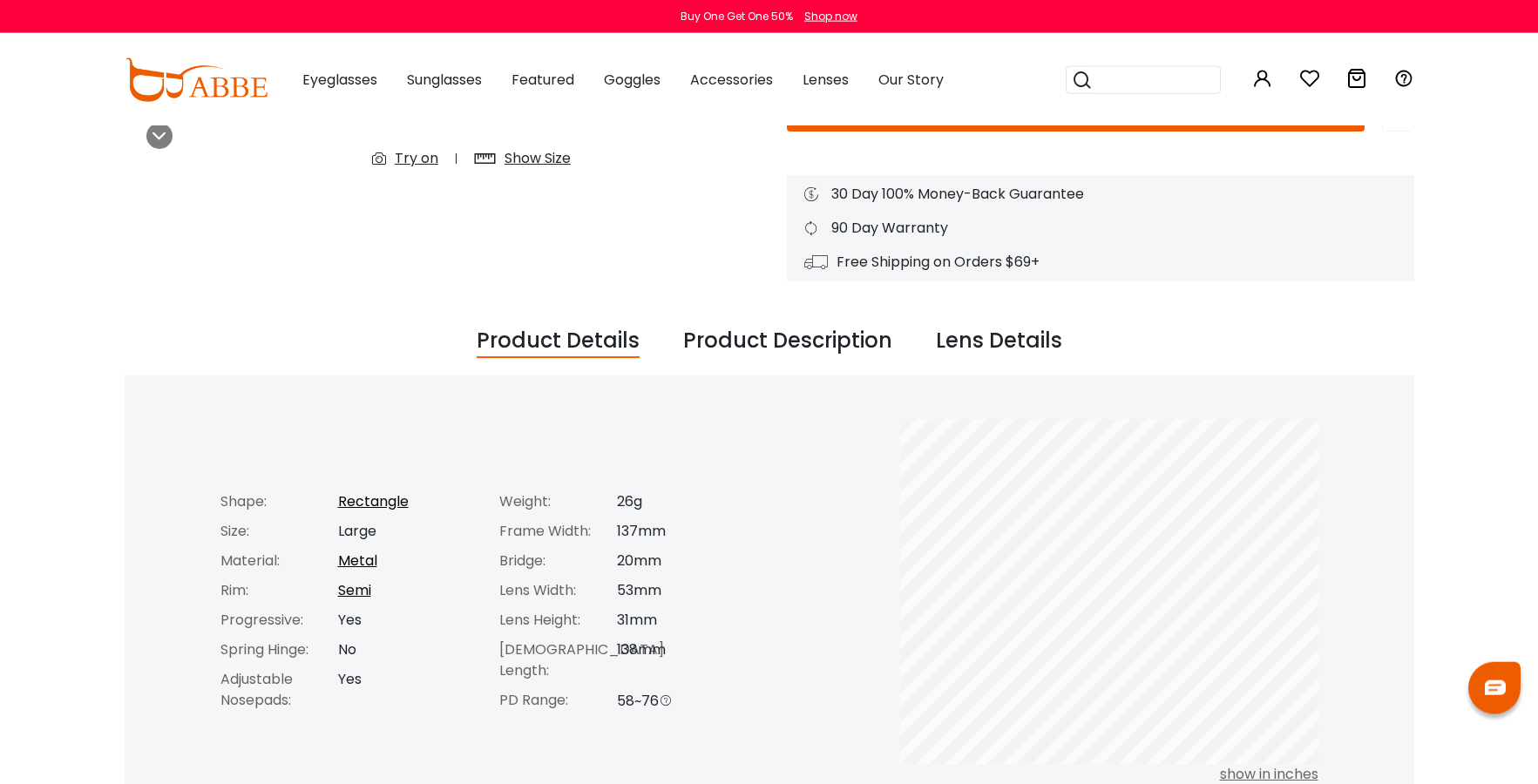
scroll to position [444, 0]
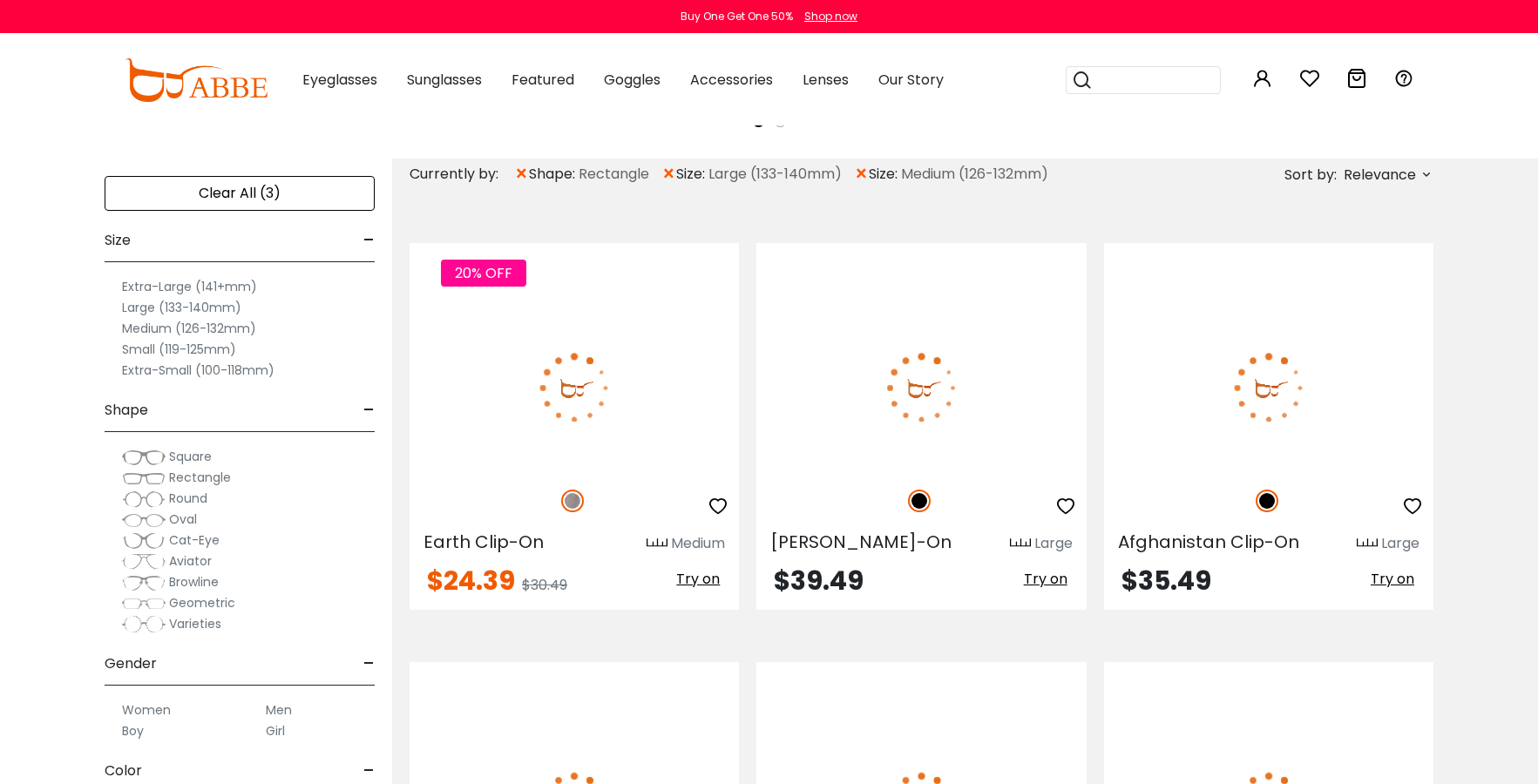
scroll to position [533, 0]
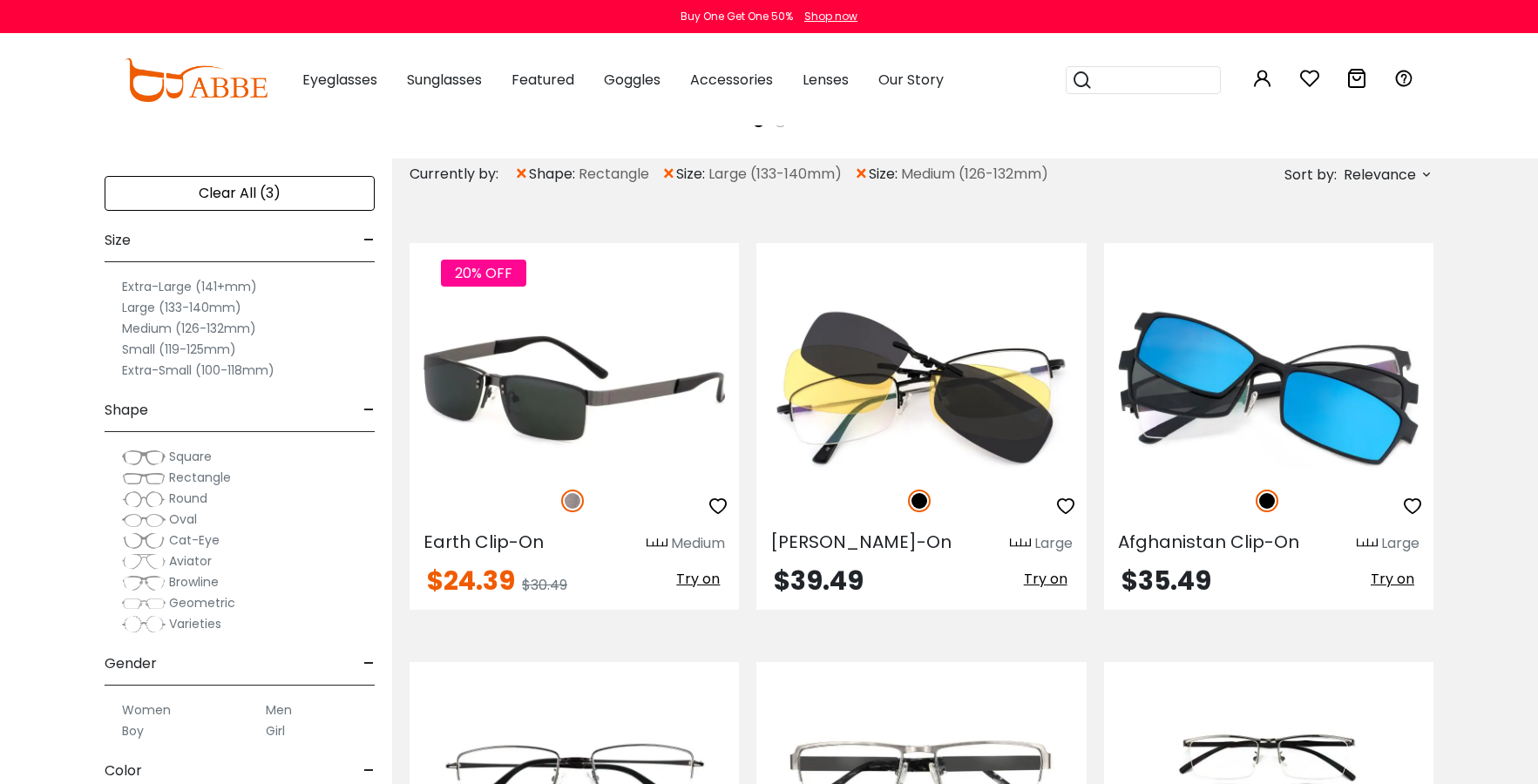
click at [634, 403] on img at bounding box center [574, 388] width 330 height 164
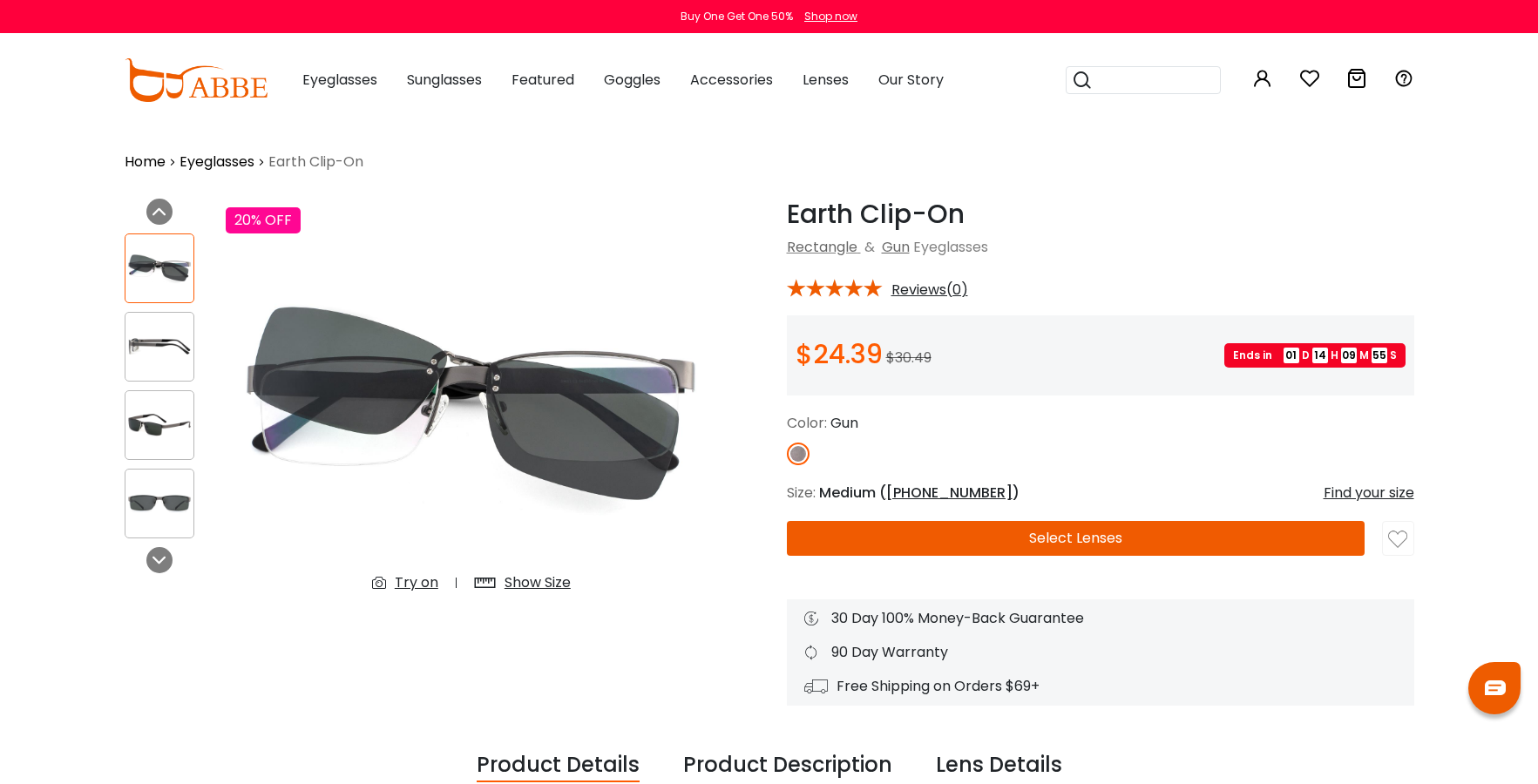
click at [150, 417] on img at bounding box center [159, 425] width 68 height 34
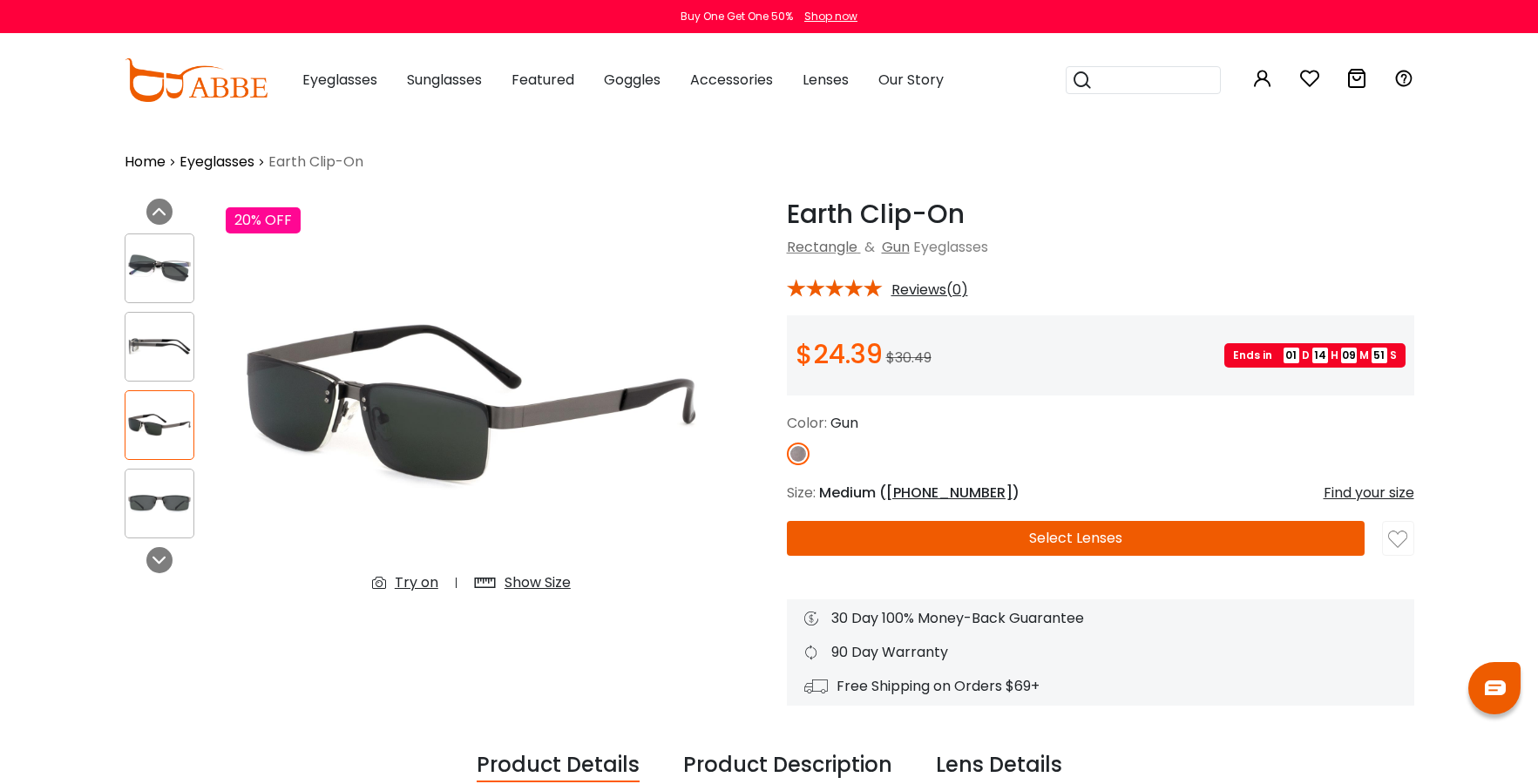
click at [146, 339] on img at bounding box center [159, 346] width 68 height 34
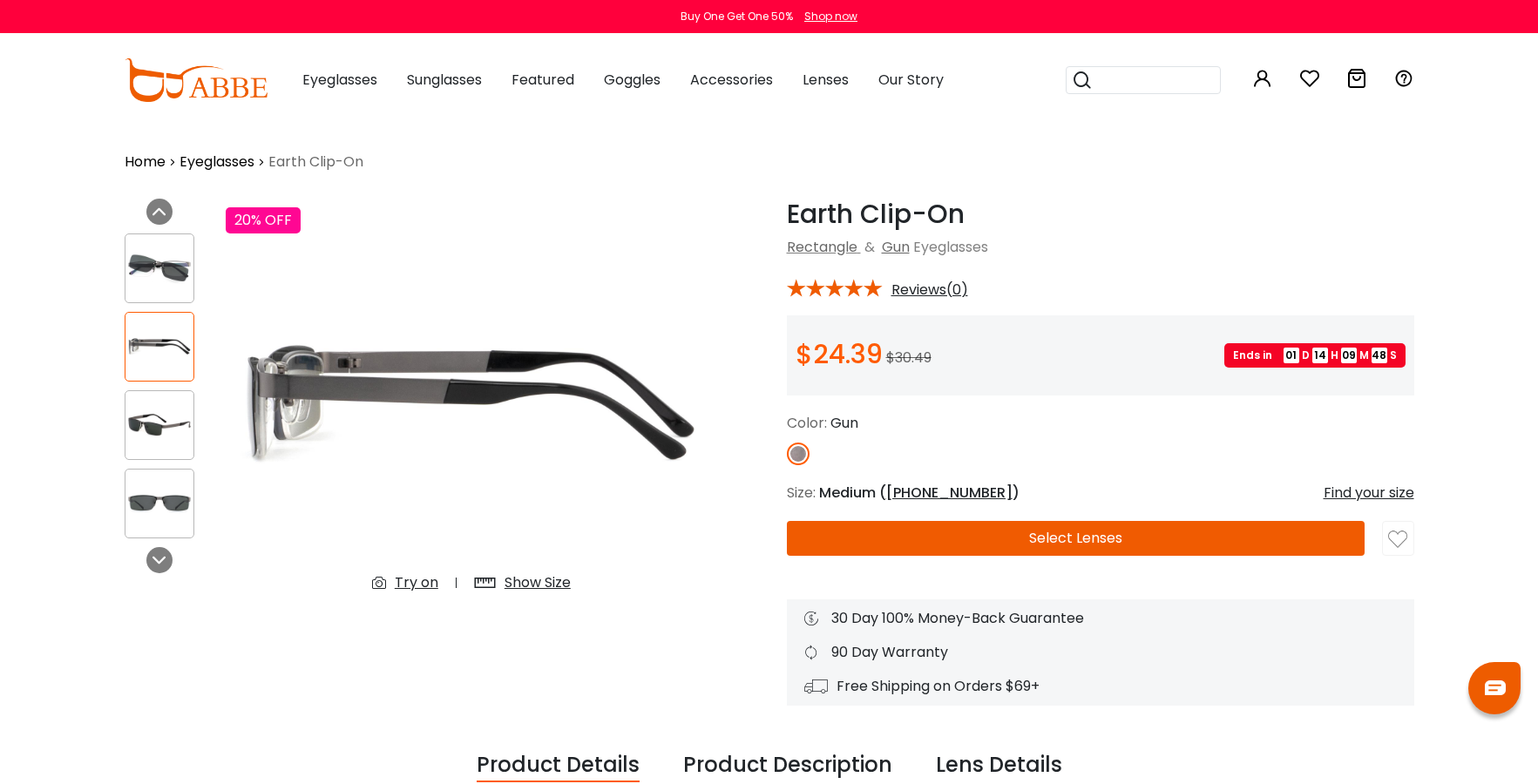
click at [154, 497] on img at bounding box center [159, 503] width 68 height 34
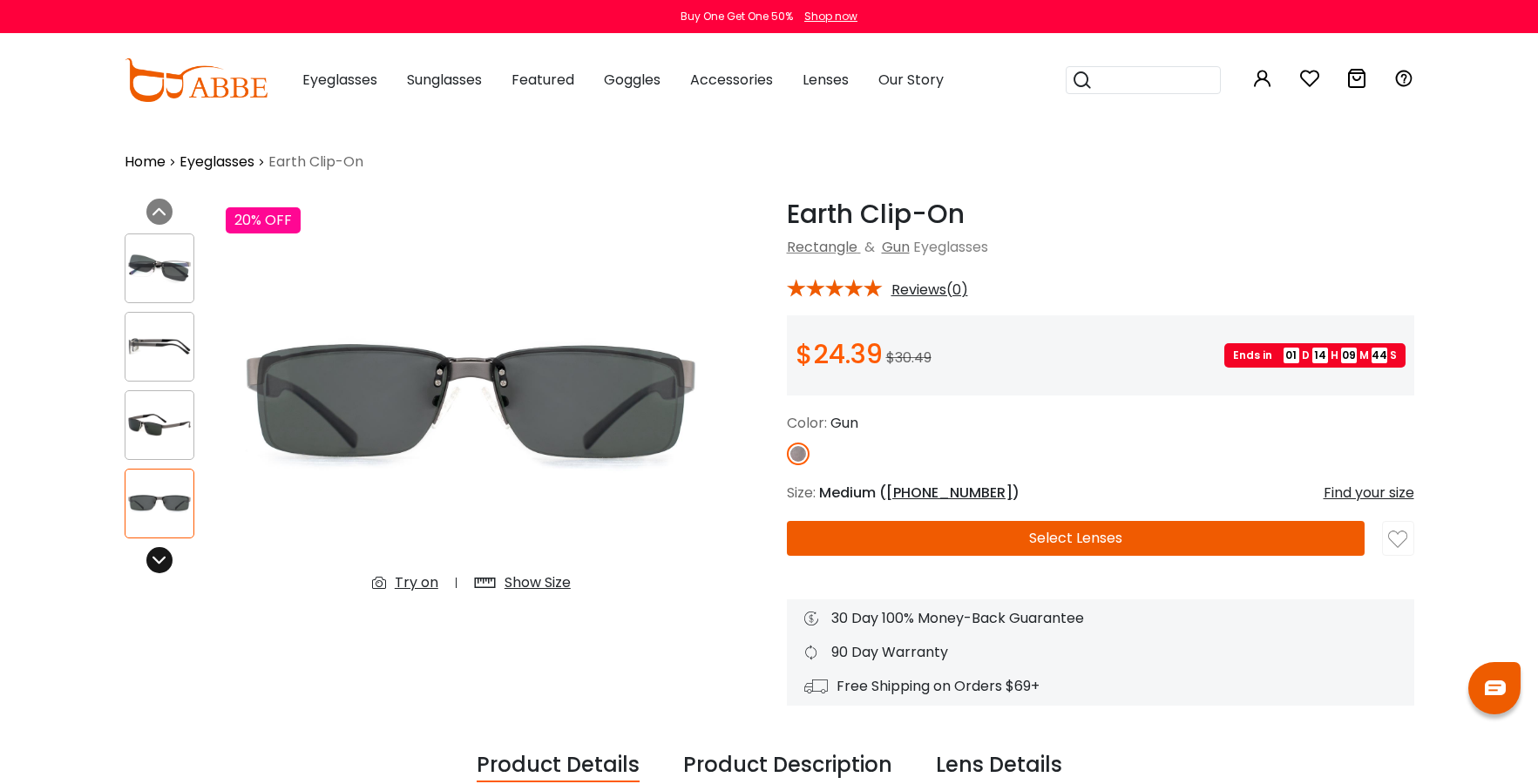
click at [157, 554] on icon at bounding box center [159, 560] width 14 height 14
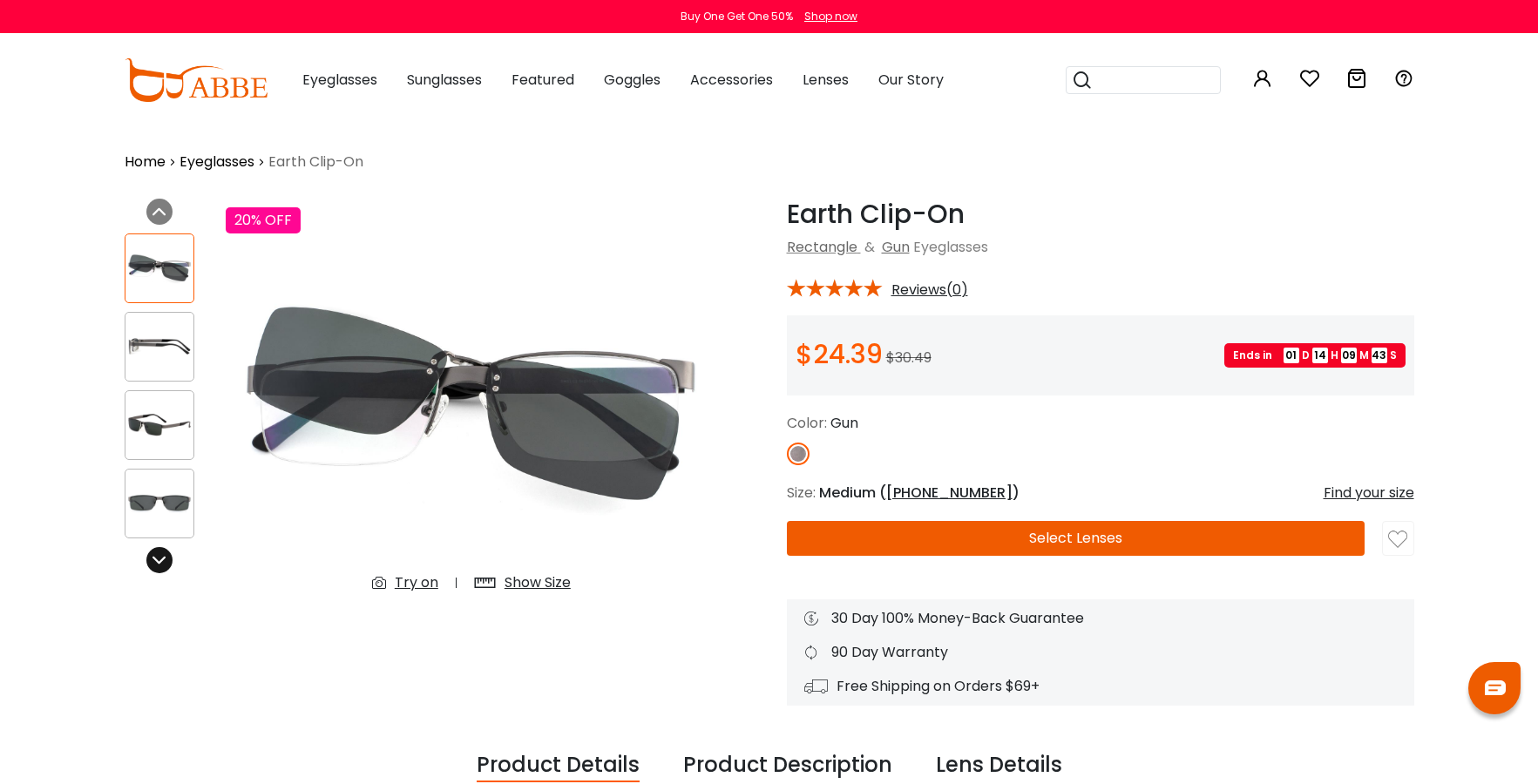
click at [157, 554] on icon at bounding box center [159, 560] width 14 height 14
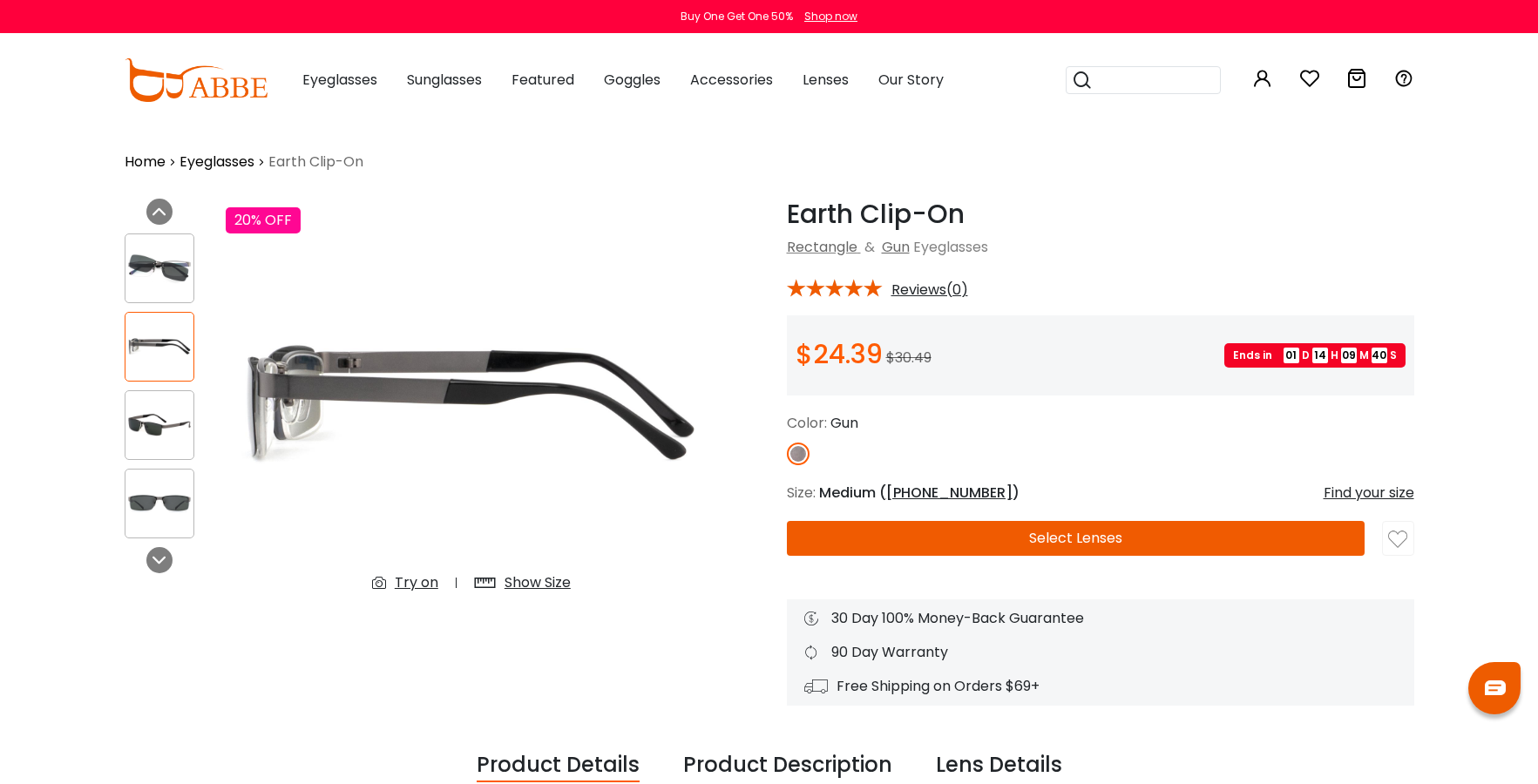
click at [157, 262] on img at bounding box center [159, 267] width 68 height 34
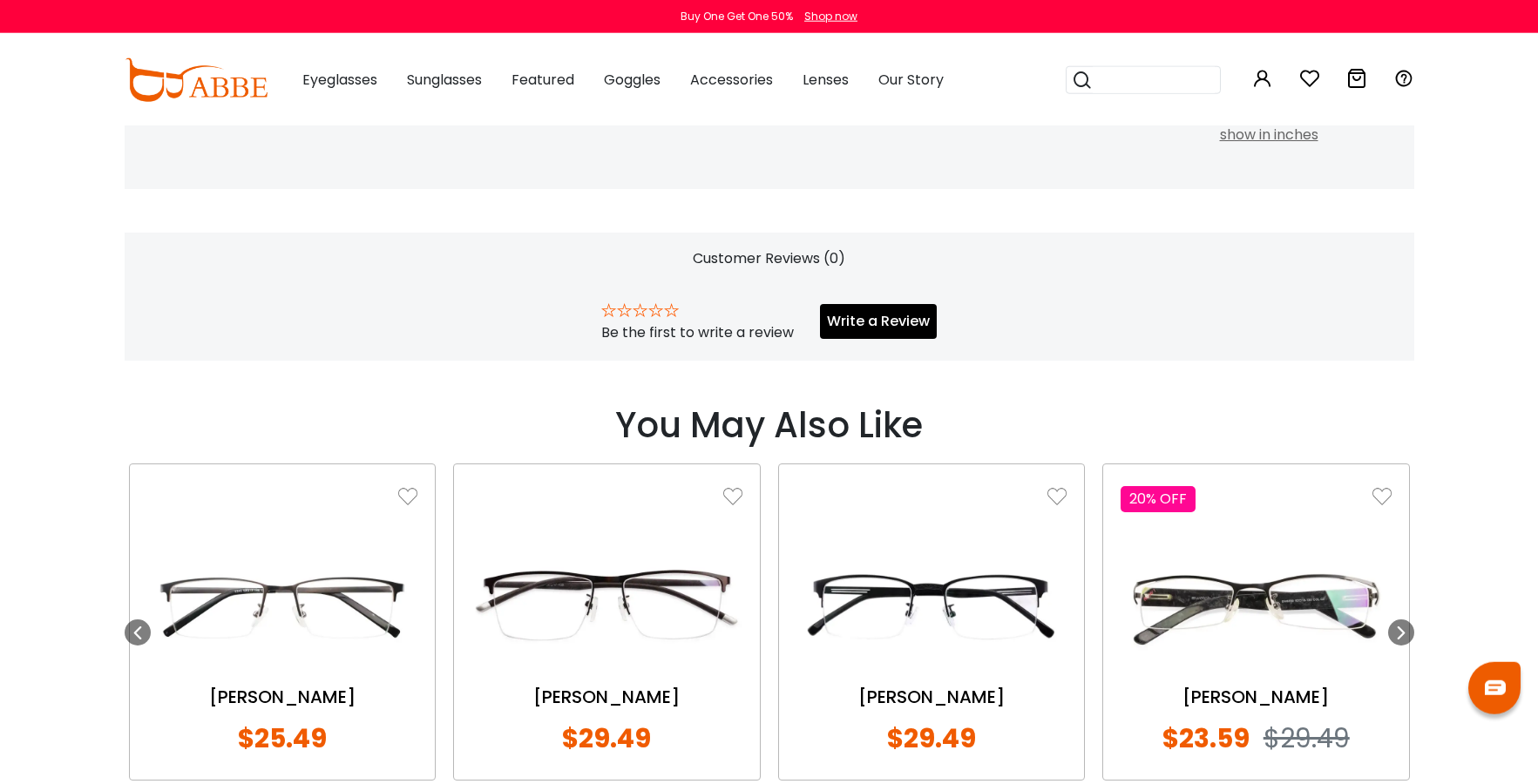
scroll to position [622, 0]
